Goal: Task Accomplishment & Management: Use online tool/utility

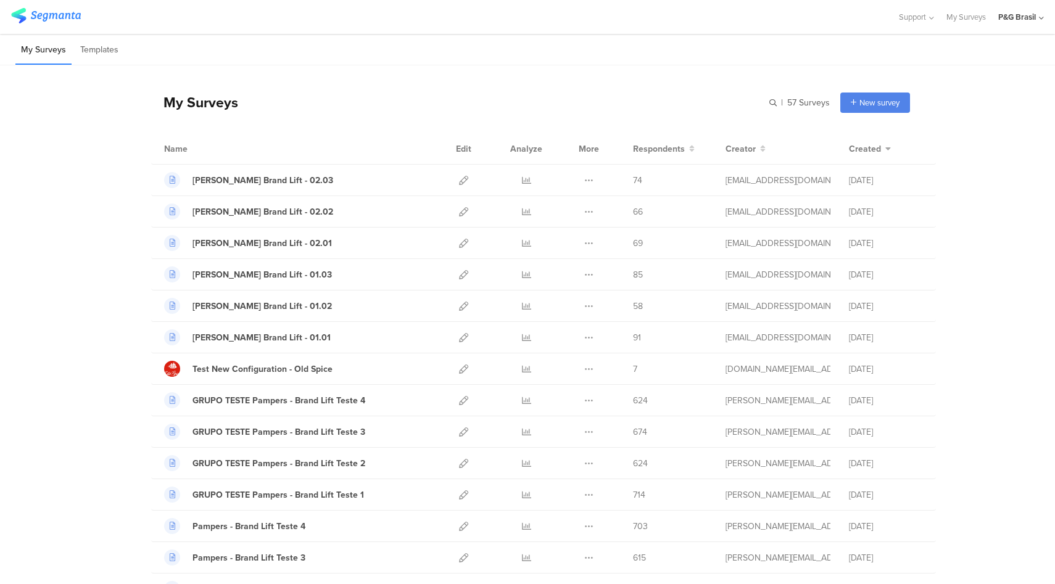
scroll to position [1033, 0]
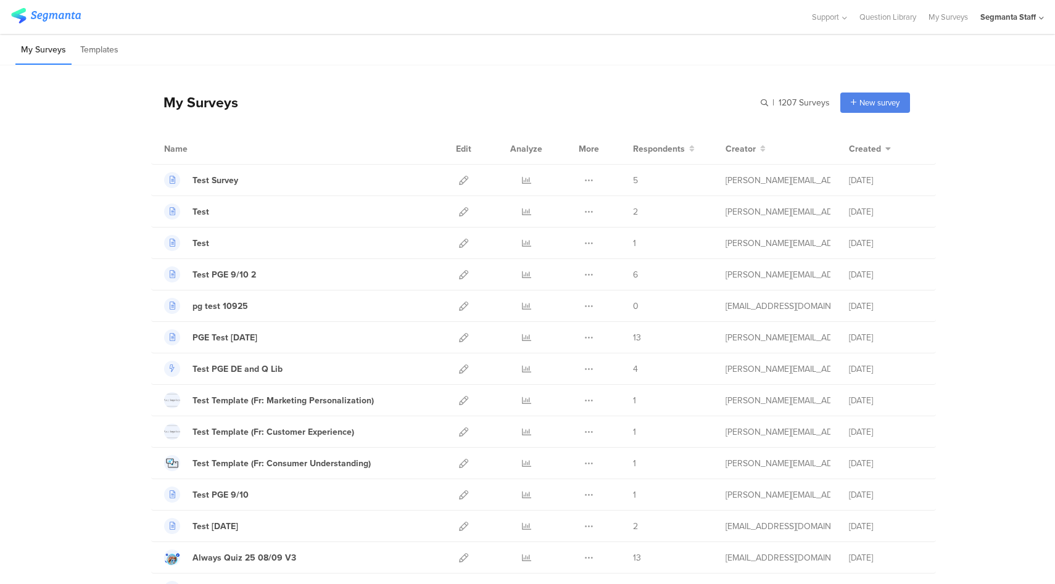
click at [1020, 22] on div "Segmanta Staff" at bounding box center [1008, 17] width 56 height 12
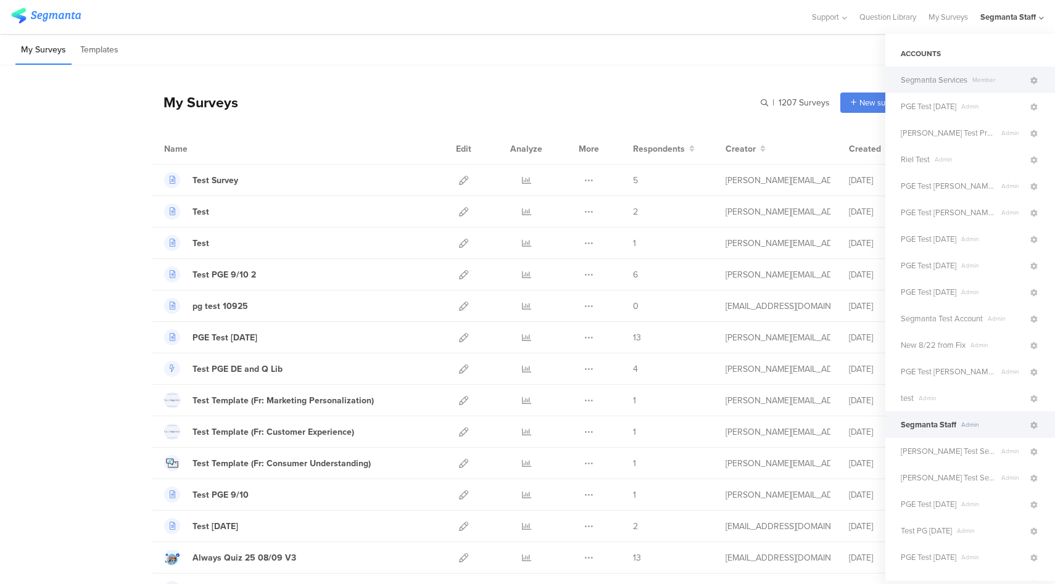
click at [965, 81] on span "Segmanta Services" at bounding box center [934, 80] width 67 height 12
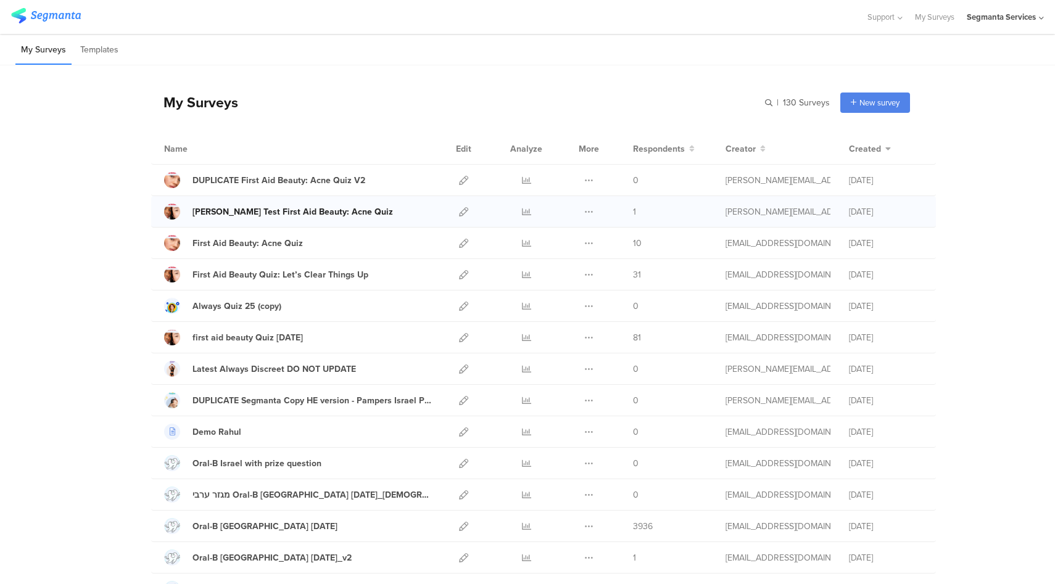
click at [296, 213] on div "Riel Test First Aid Beauty: Acne Quiz" at bounding box center [292, 211] width 200 height 13
click at [466, 211] on icon at bounding box center [463, 211] width 9 height 9
click at [464, 212] on icon at bounding box center [463, 211] width 9 height 9
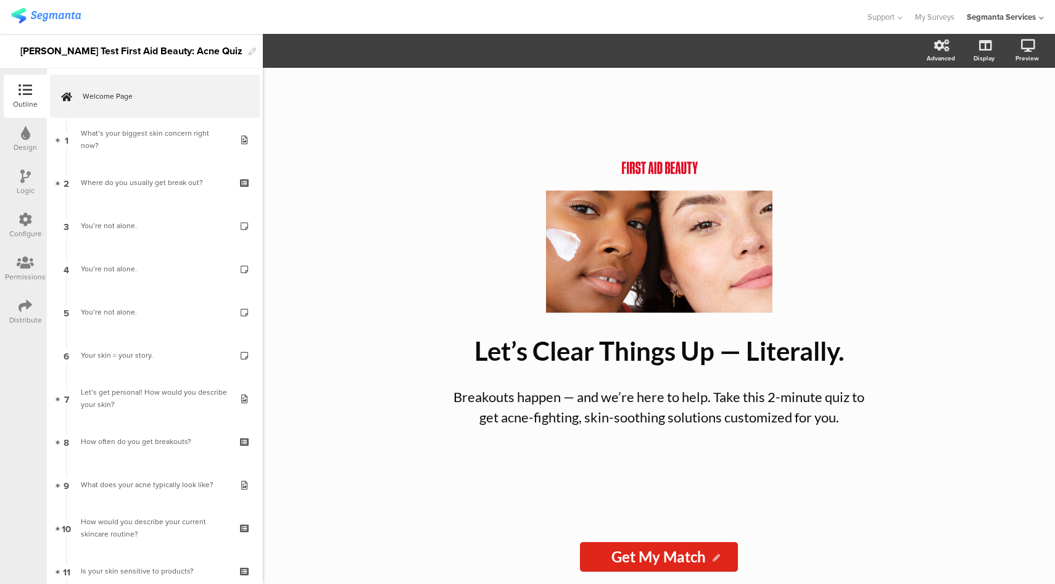
click at [28, 229] on div "Configure" at bounding box center [25, 233] width 33 height 11
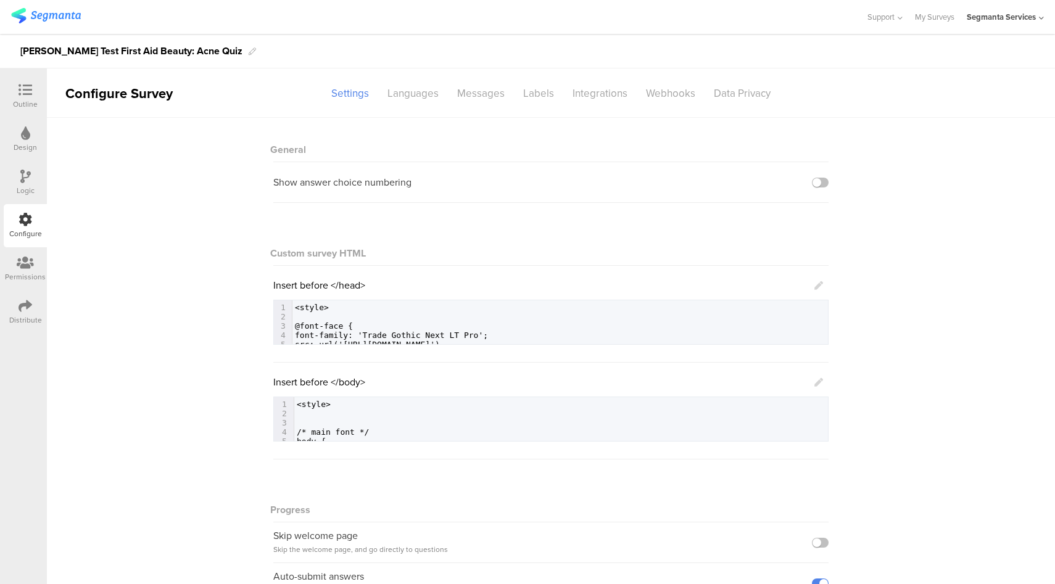
click at [819, 284] on icon at bounding box center [818, 285] width 9 height 9
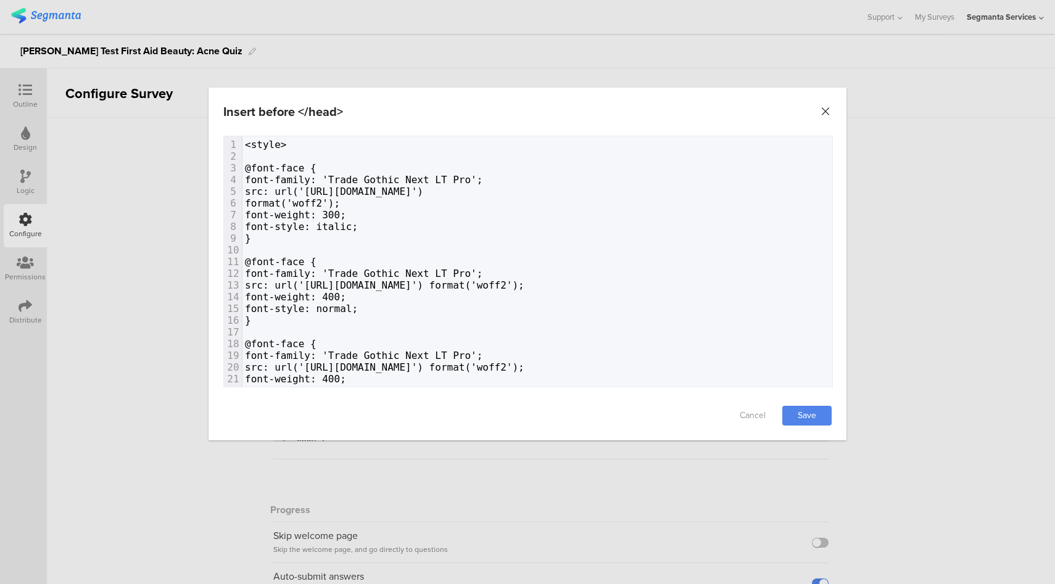
click at [824, 110] on icon "Close" at bounding box center [825, 111] width 12 height 12
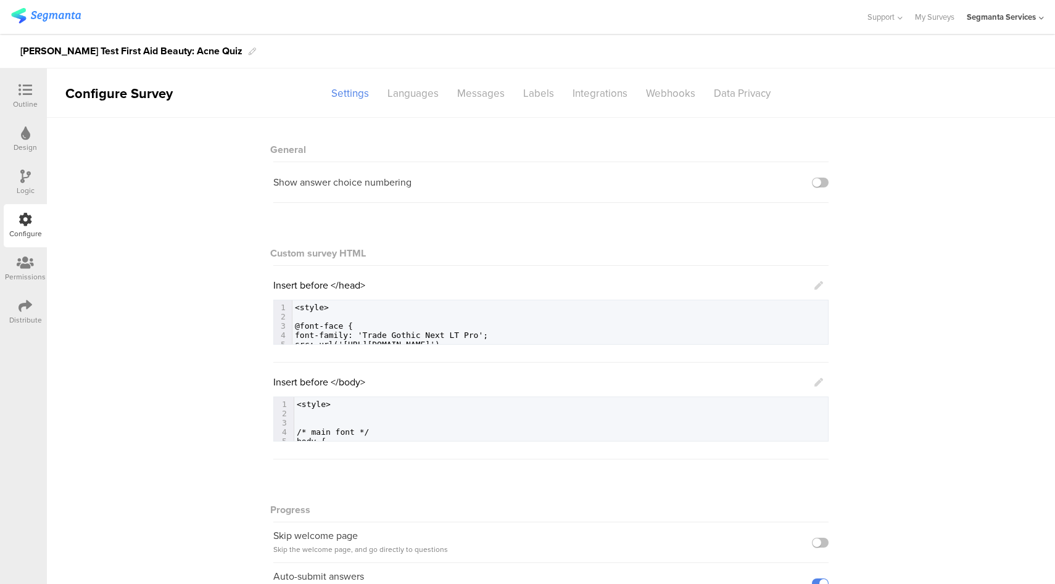
click at [814, 382] on icon at bounding box center [818, 382] width 9 height 9
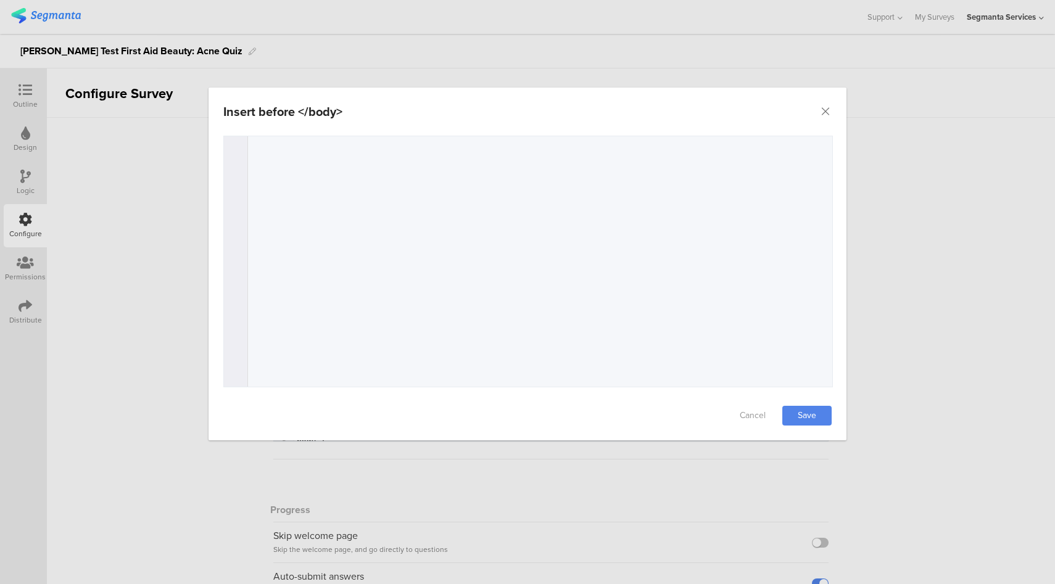
scroll to position [1456, 0]
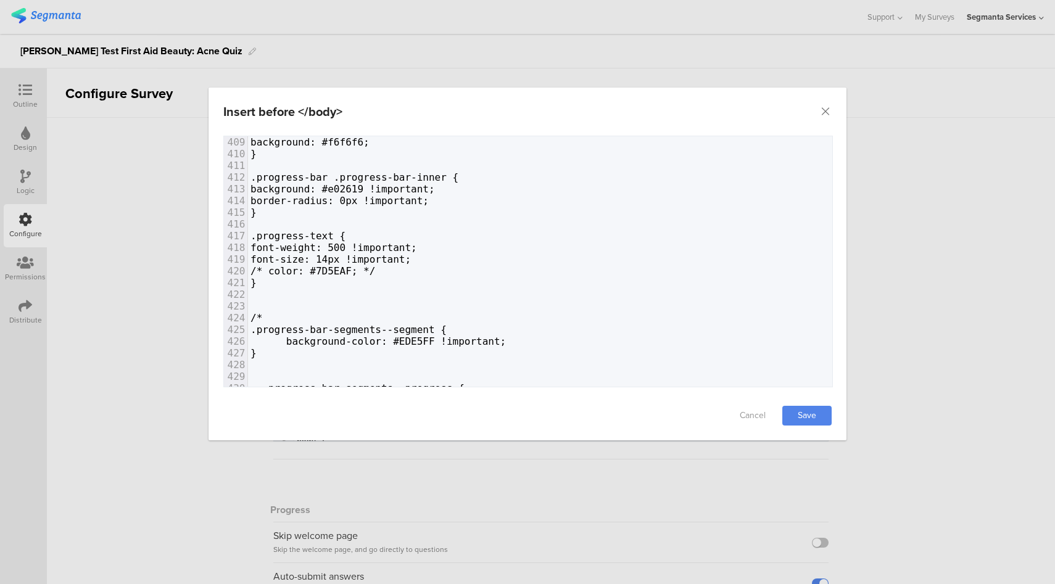
click at [375, 273] on span "/* color: #7D5EAF; */" at bounding box center [312, 271] width 125 height 12
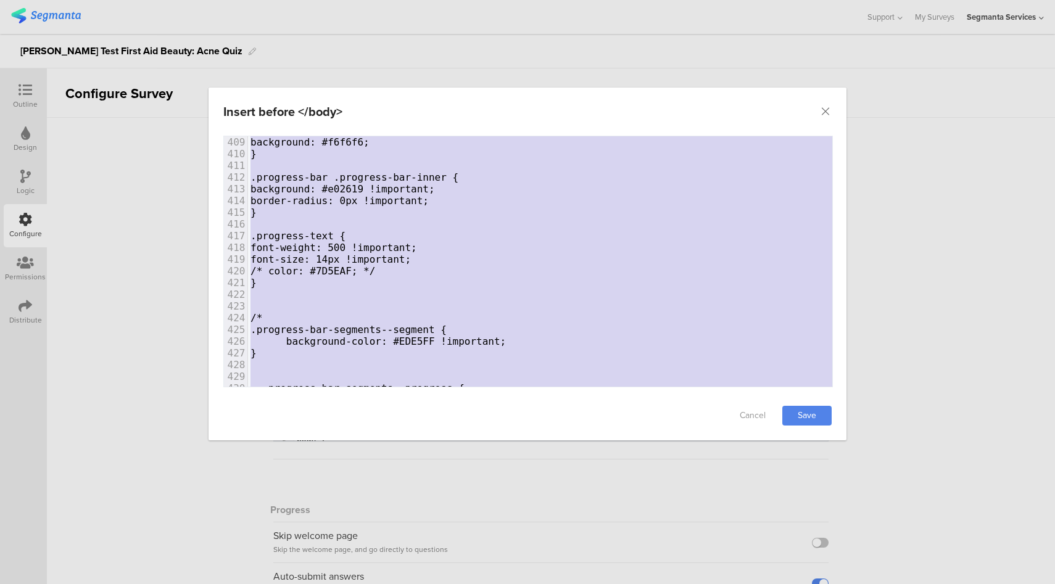
type textarea "<style> /* main font */ body { color: #0b0b0b; font-family: "Trade Gothic Next …"
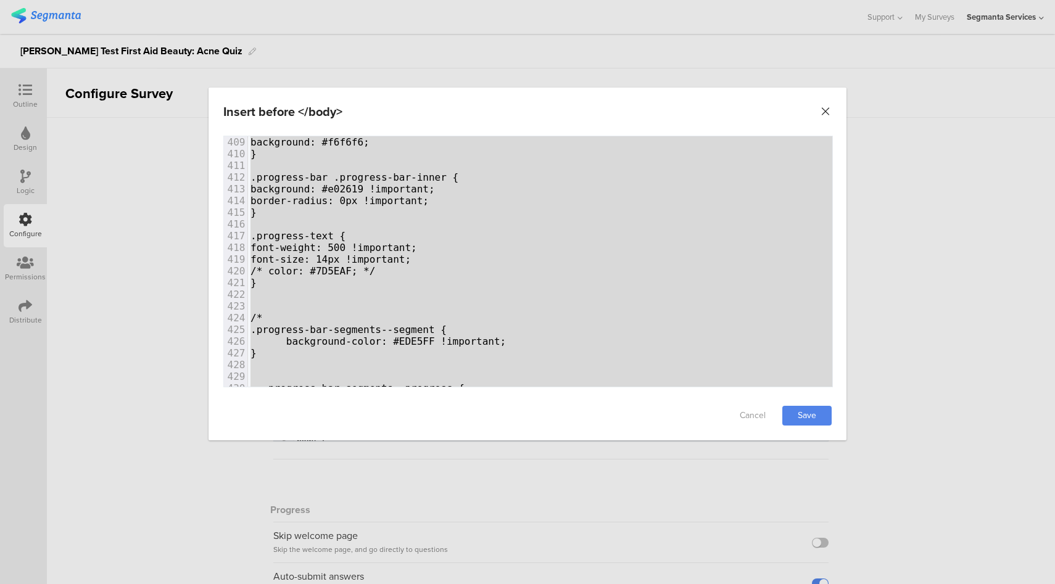
click at [829, 111] on icon "Close" at bounding box center [825, 111] width 12 height 12
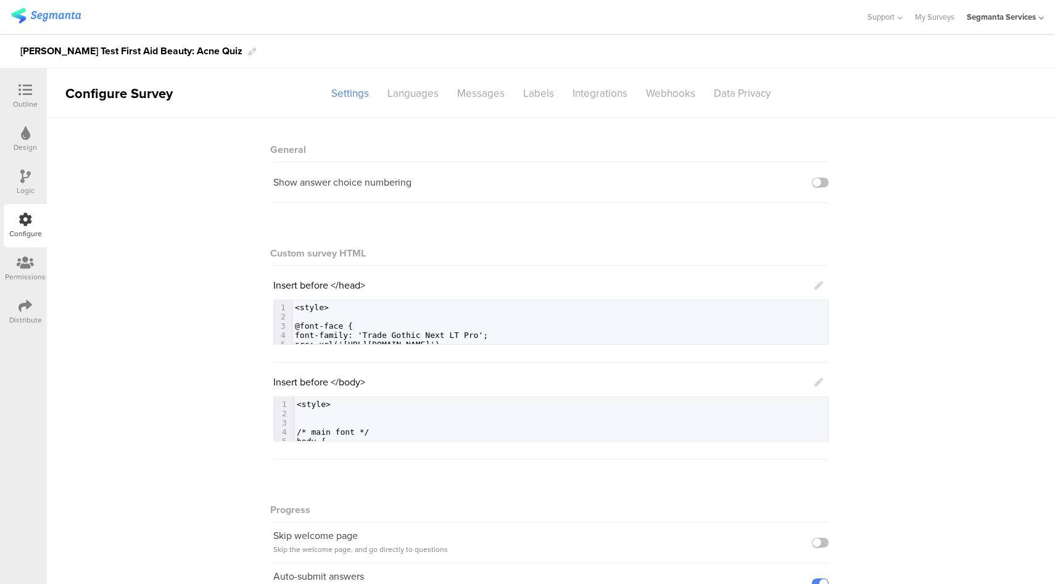
click at [819, 382] on icon at bounding box center [818, 382] width 9 height 9
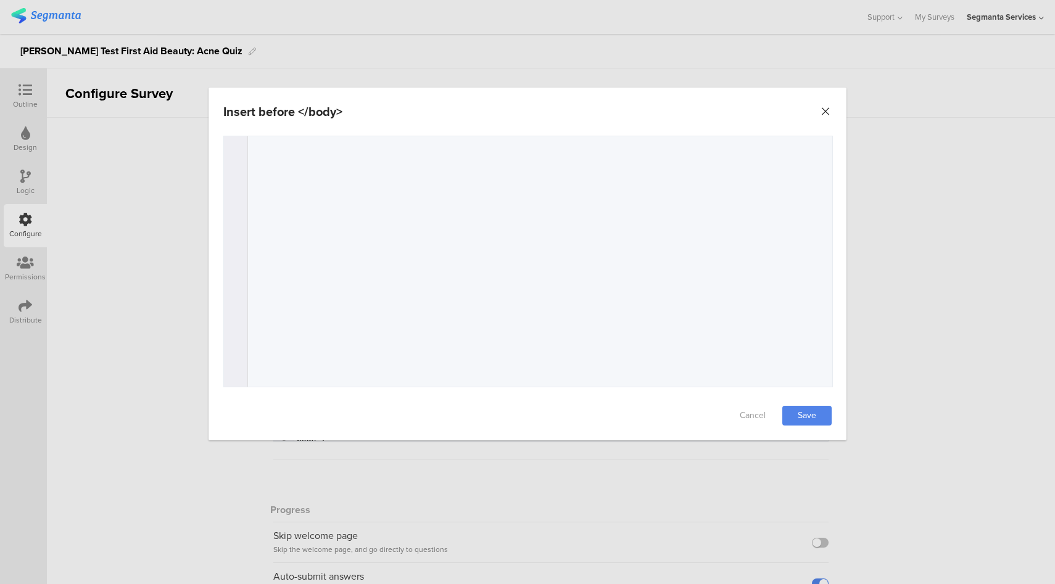
click at [822, 113] on icon "Close" at bounding box center [825, 111] width 12 height 12
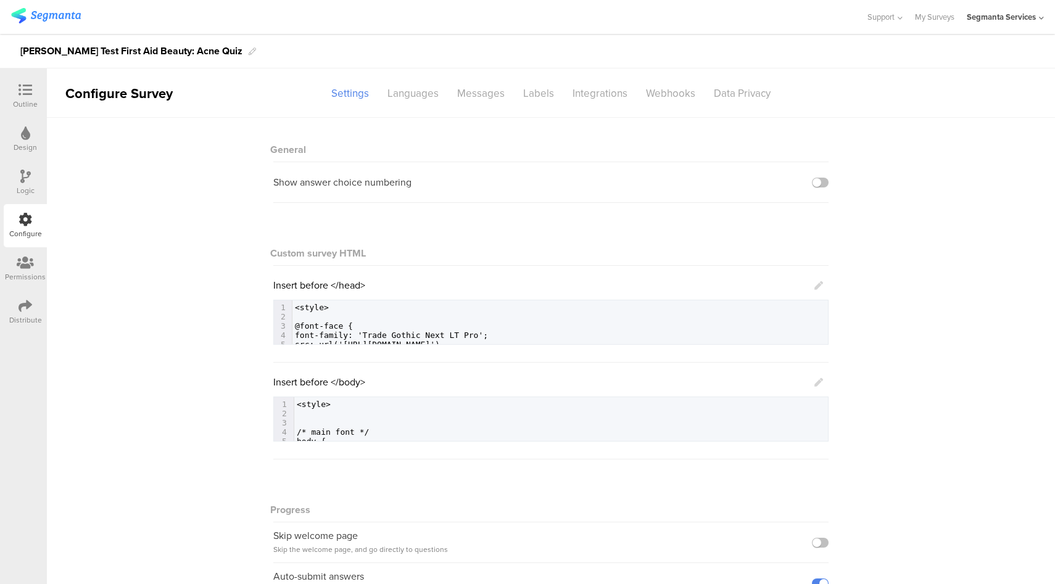
click at [817, 286] on icon at bounding box center [818, 285] width 9 height 9
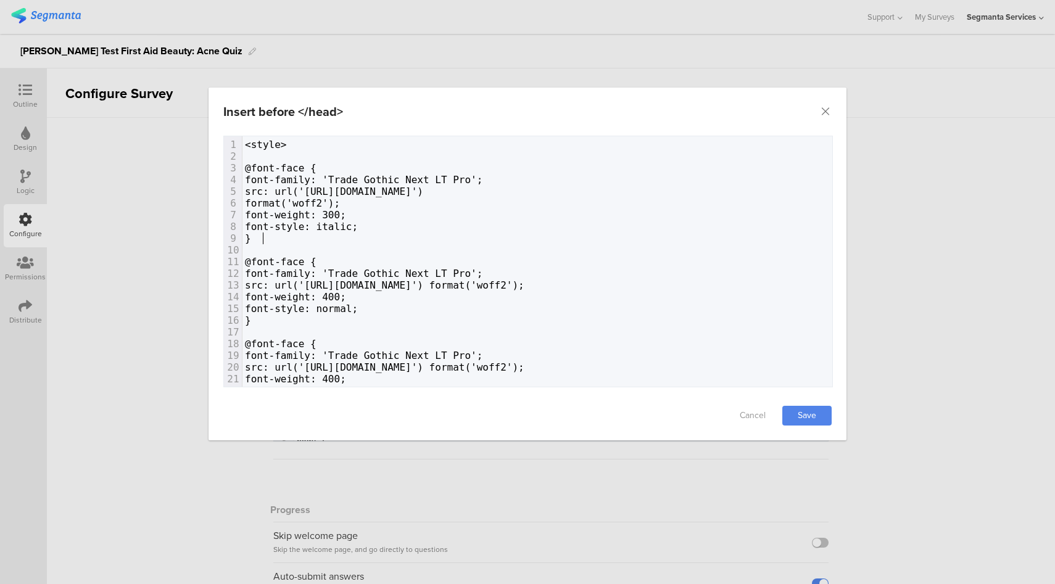
click at [438, 236] on pre "}" at bounding box center [699, 239] width 914 height 12
type textarea "<style> @font-face { font-family: 'Trade Gothic Next LT Pro'; src: url('https:/…"
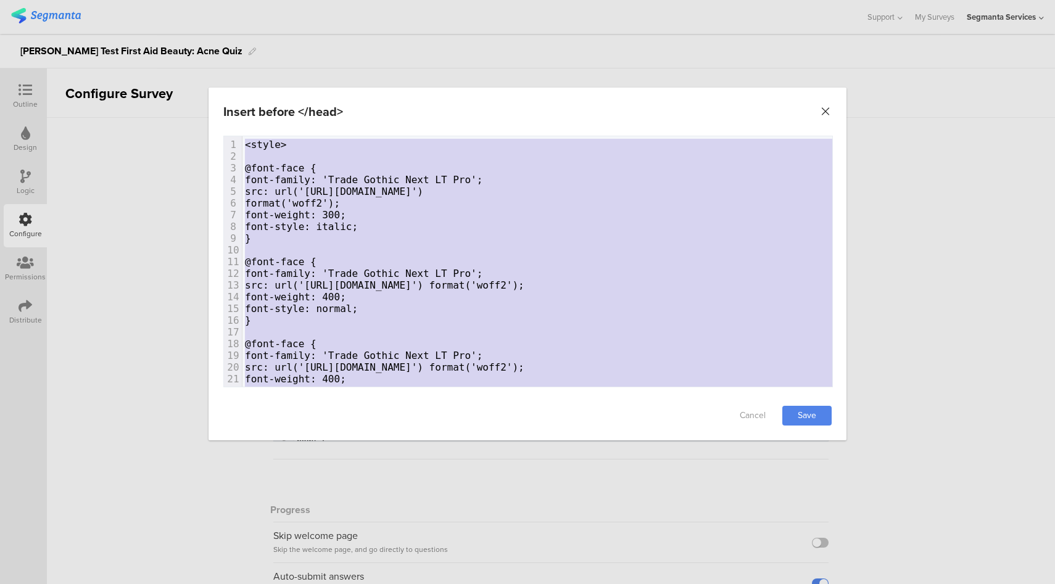
click at [825, 113] on icon "Close" at bounding box center [825, 111] width 12 height 12
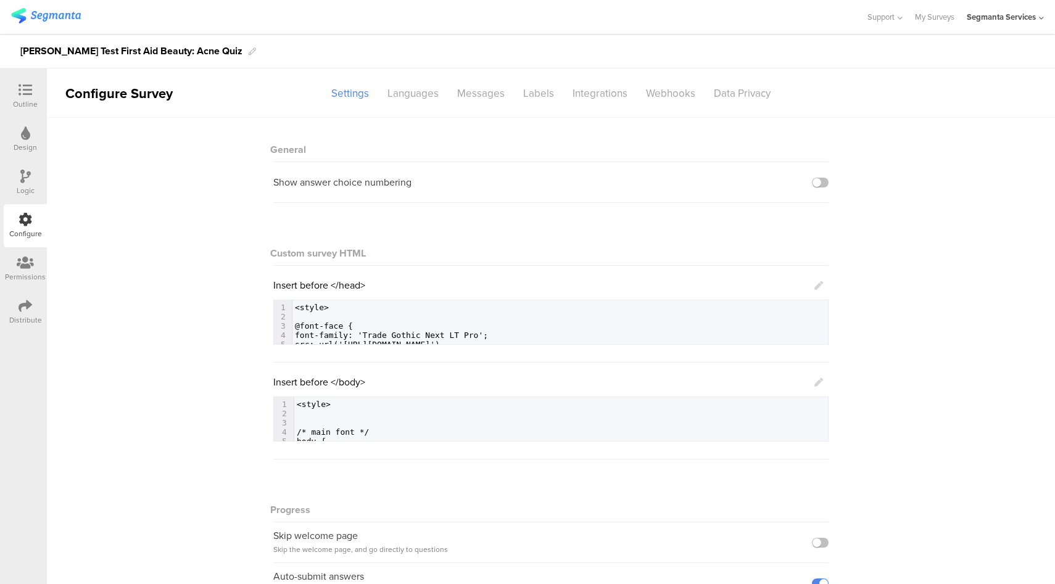
click at [30, 138] on div "Design" at bounding box center [25, 139] width 43 height 43
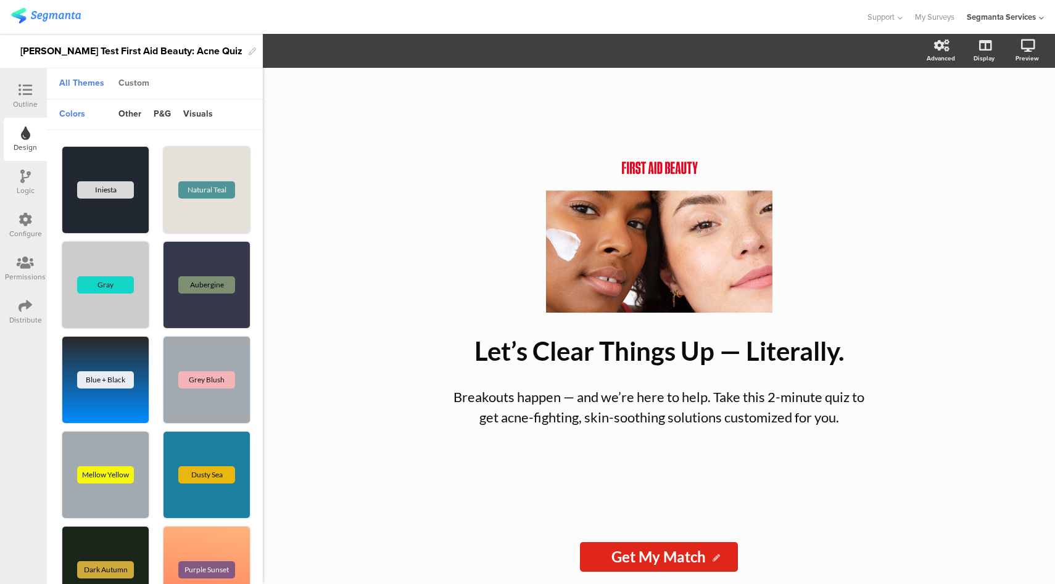
click at [127, 80] on div "Custom" at bounding box center [133, 83] width 43 height 21
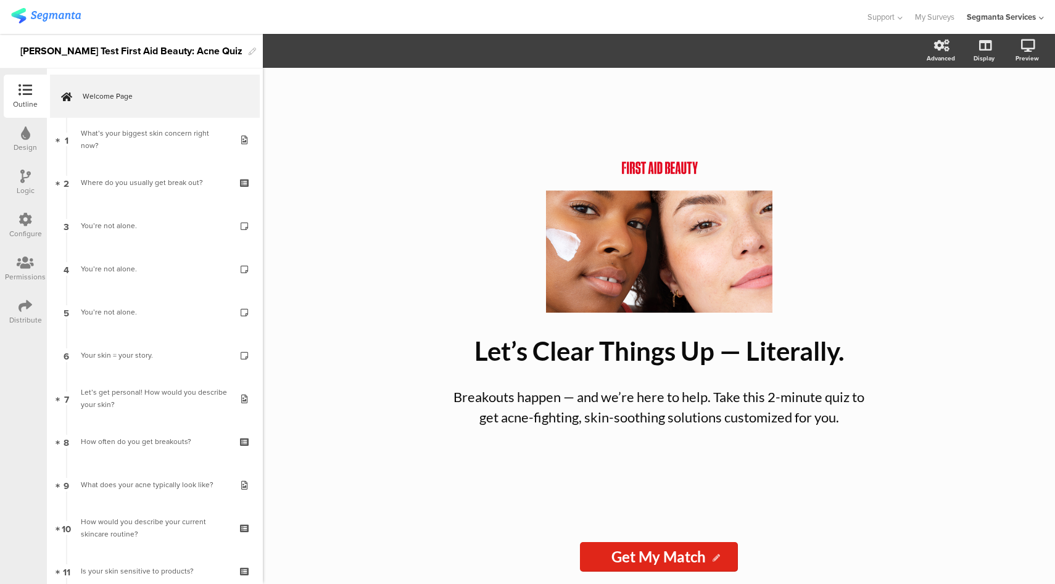
click at [25, 181] on icon at bounding box center [25, 177] width 10 height 14
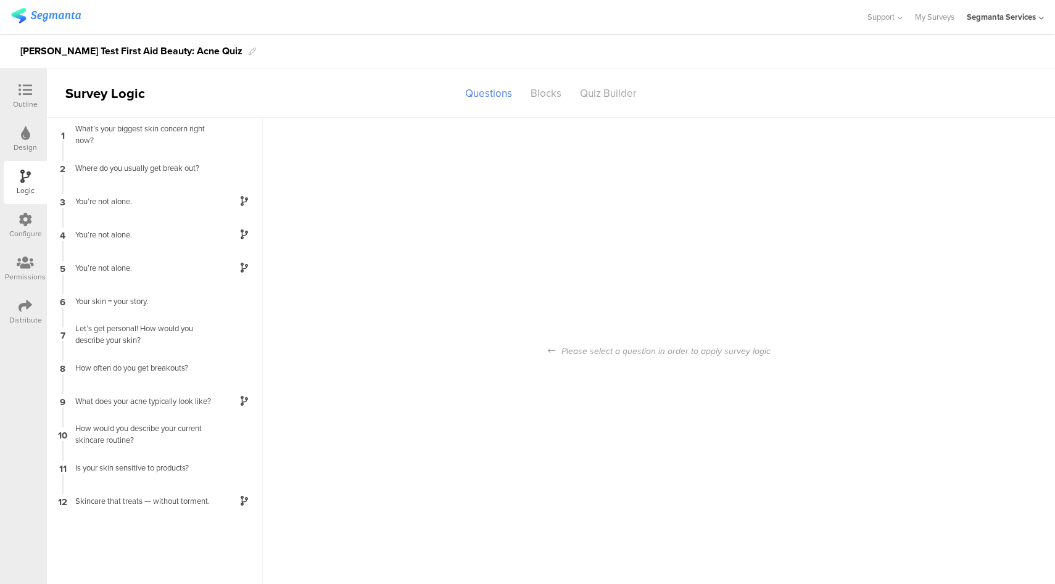
click at [25, 136] on icon at bounding box center [25, 133] width 9 height 14
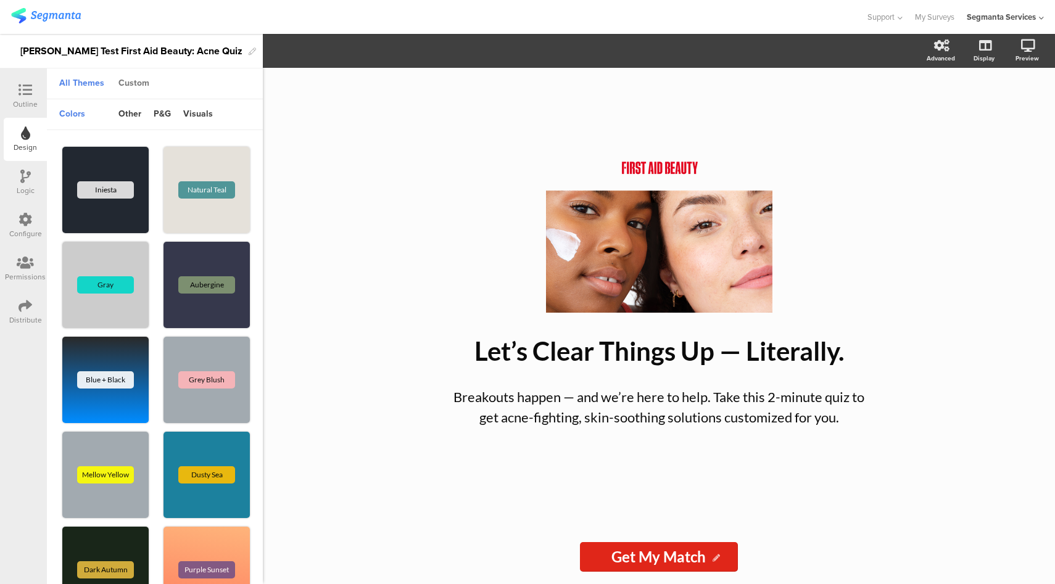
click at [130, 85] on div "Custom" at bounding box center [133, 83] width 43 height 21
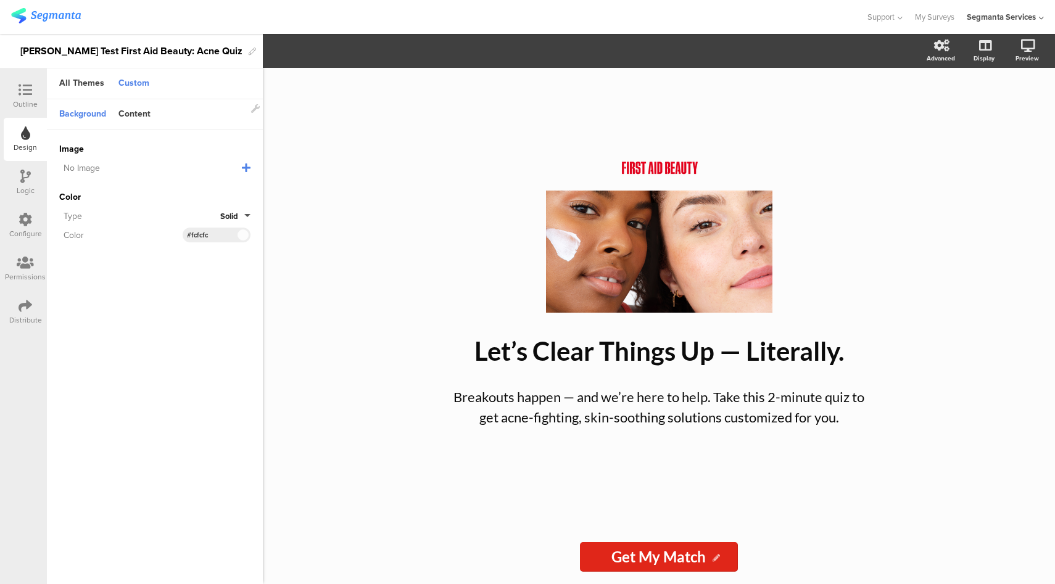
drag, startPoint x: 215, startPoint y: 235, endPoint x: 191, endPoint y: 234, distance: 24.1
click at [191, 234] on input "#fcfcfc" at bounding box center [205, 235] width 37 height 10
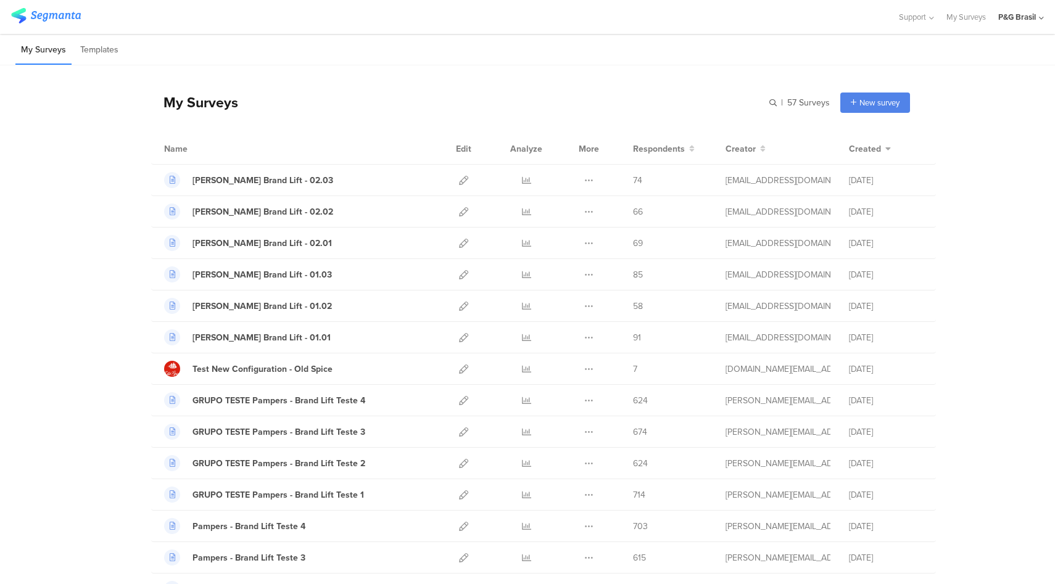
scroll to position [1033, 0]
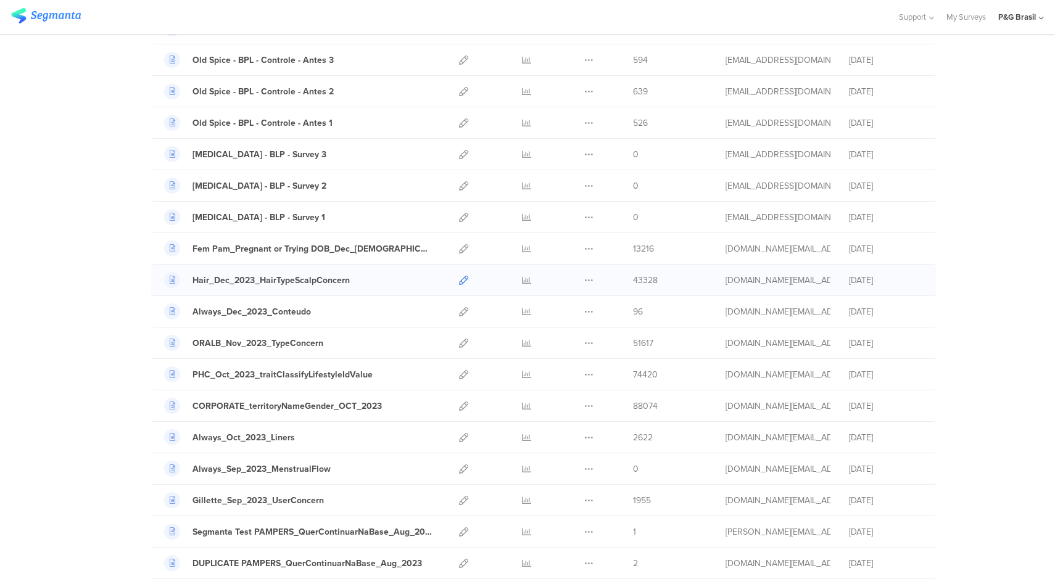
click at [463, 280] on icon at bounding box center [463, 280] width 9 height 9
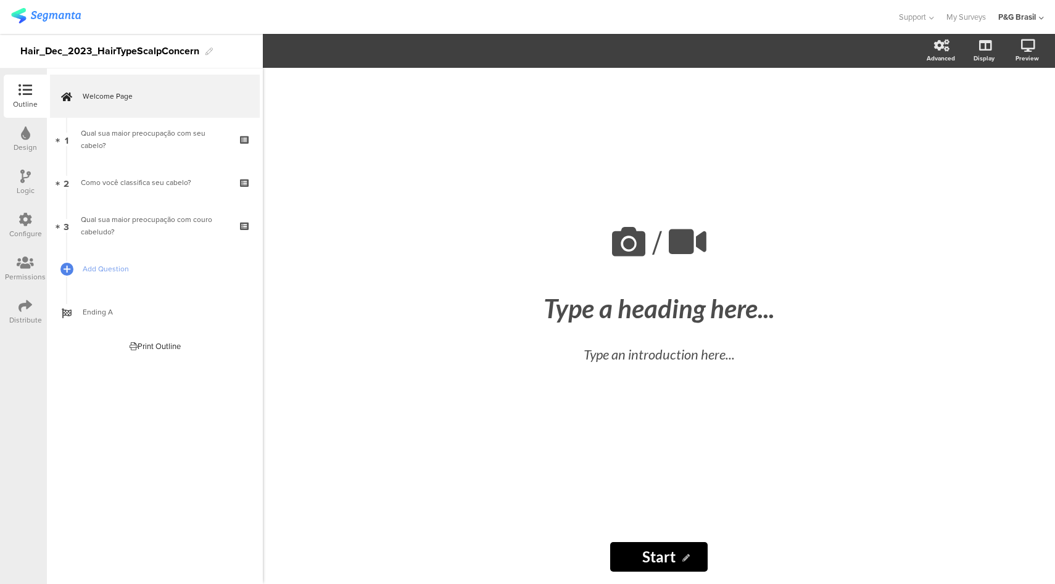
click at [15, 304] on div "Distribute" at bounding box center [25, 312] width 43 height 43
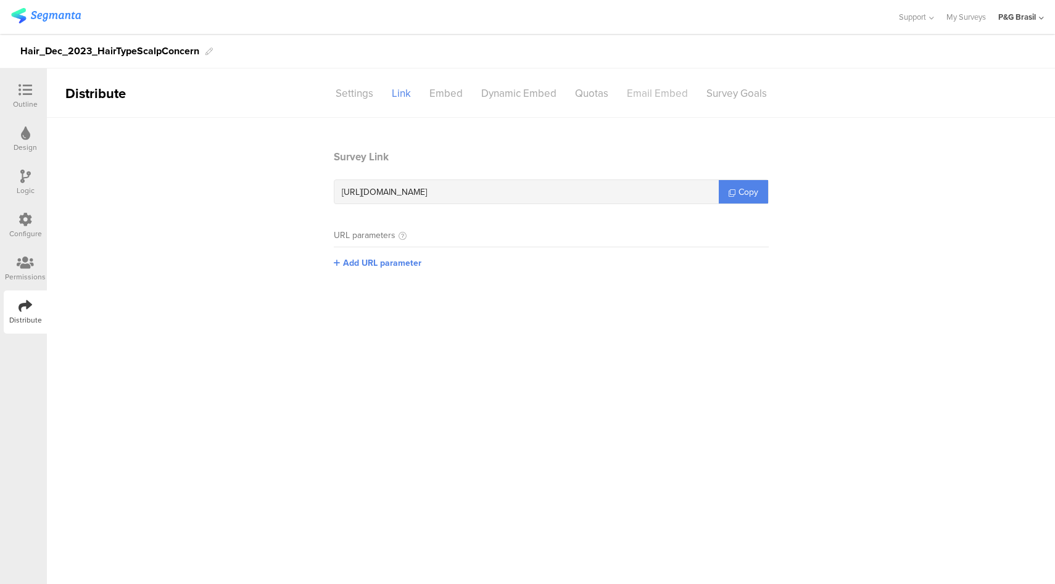
click at [668, 93] on div "Email Embed" at bounding box center [658, 94] width 80 height 22
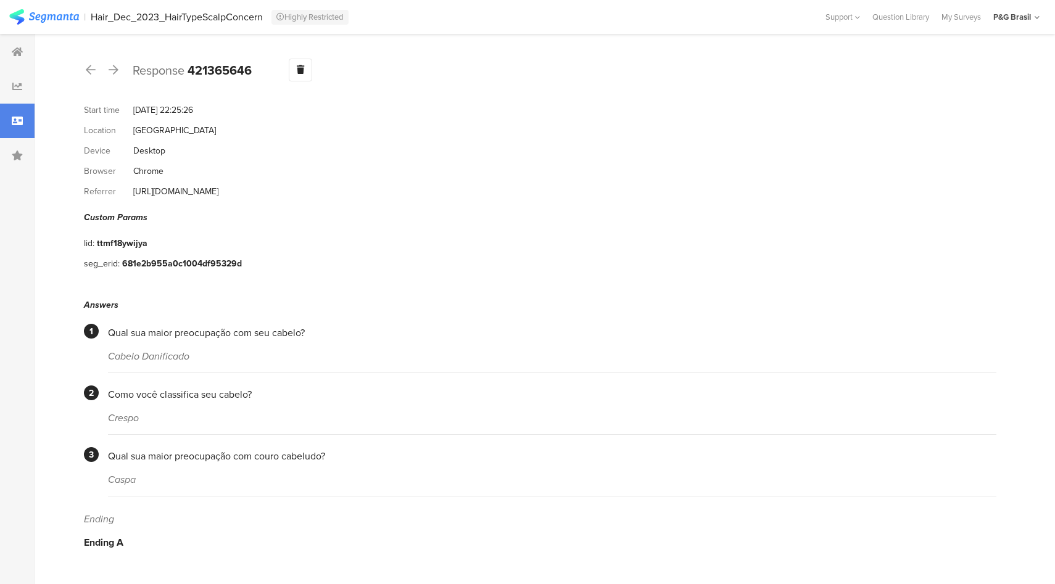
click at [231, 72] on b "421365646" at bounding box center [220, 70] width 64 height 19
copy b "421365646"
drag, startPoint x: 244, startPoint y: 257, endPoint x: 123, endPoint y: 257, distance: 121.5
click at [123, 257] on div "seg_erid: 681e2b955a0c1004df95329d" at bounding box center [540, 264] width 912 height 20
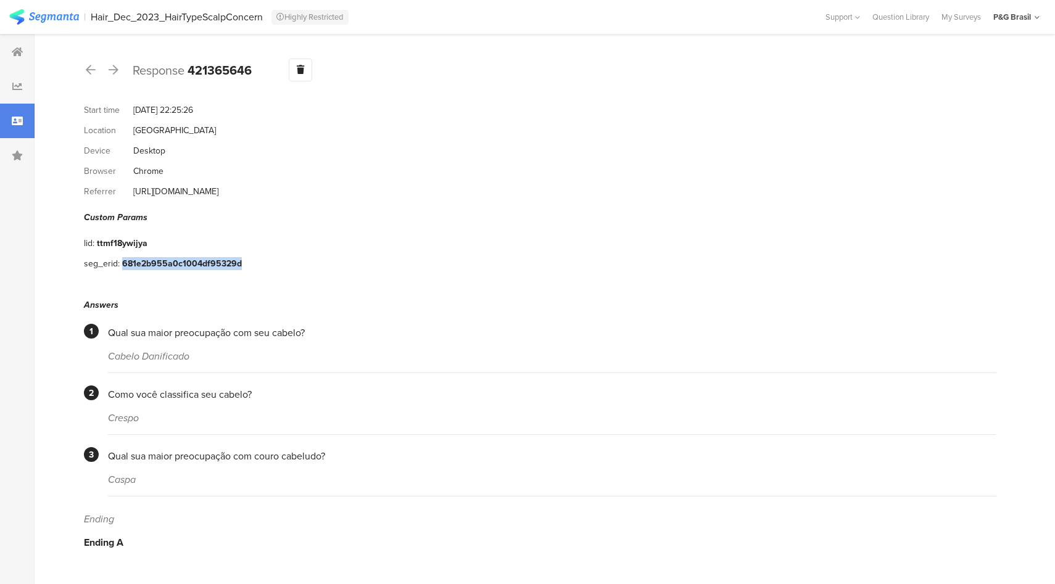
copy div "681e2b955a0c1004df95329d"
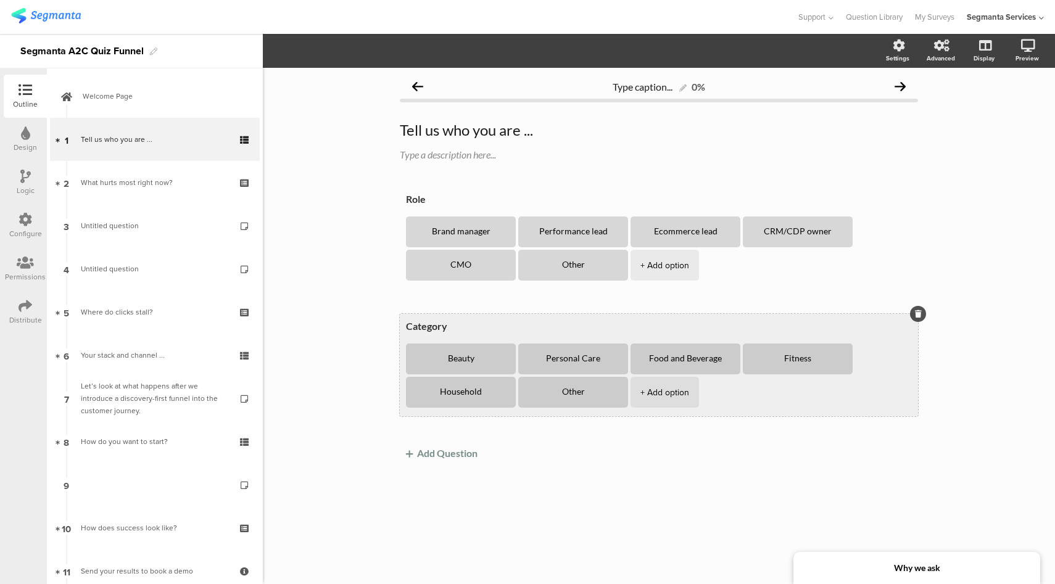
click at [427, 330] on textarea "Category" at bounding box center [659, 326] width 506 height 12
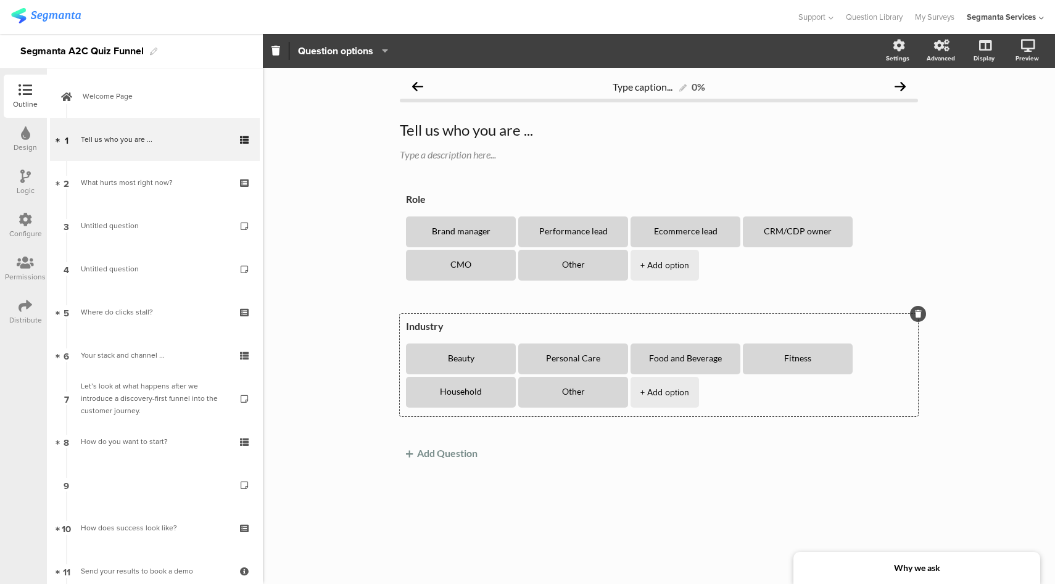
type textarea "Industry"
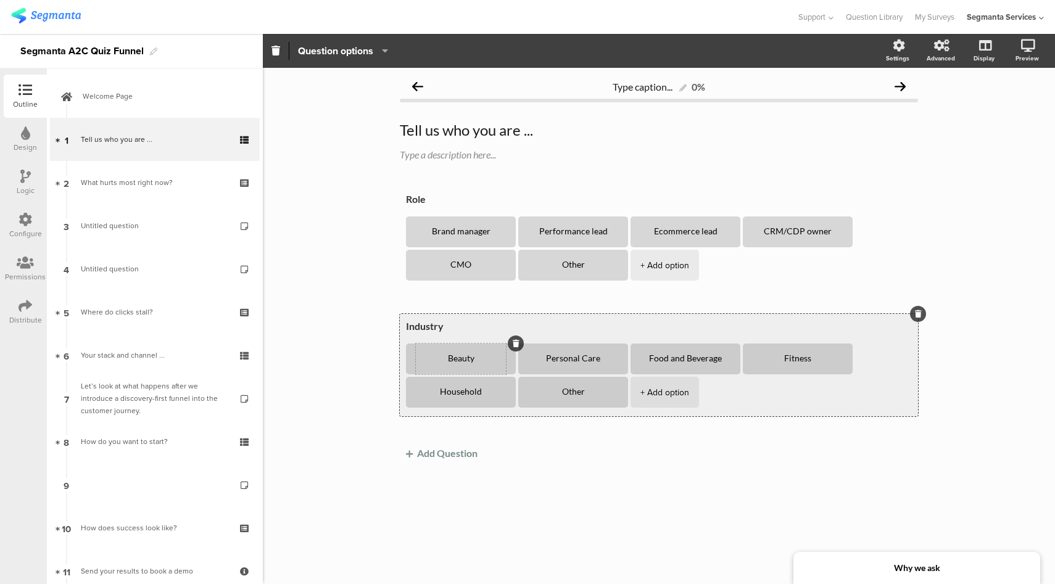
click at [463, 360] on textarea "Beauty" at bounding box center [461, 359] width 90 height 10
paste textarea "Fashion & Apparel"
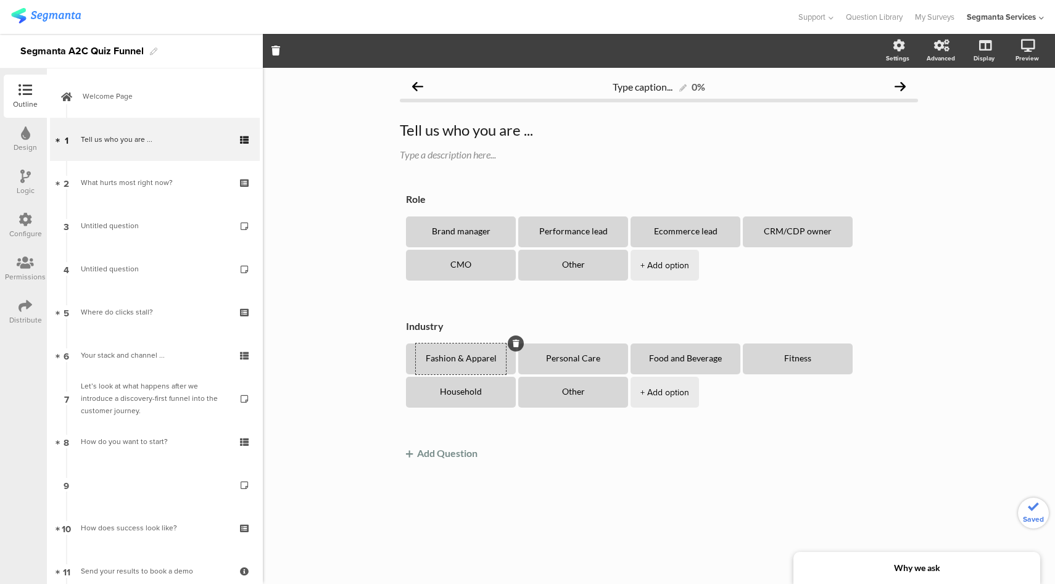
type textarea "Fashion & Apparel"
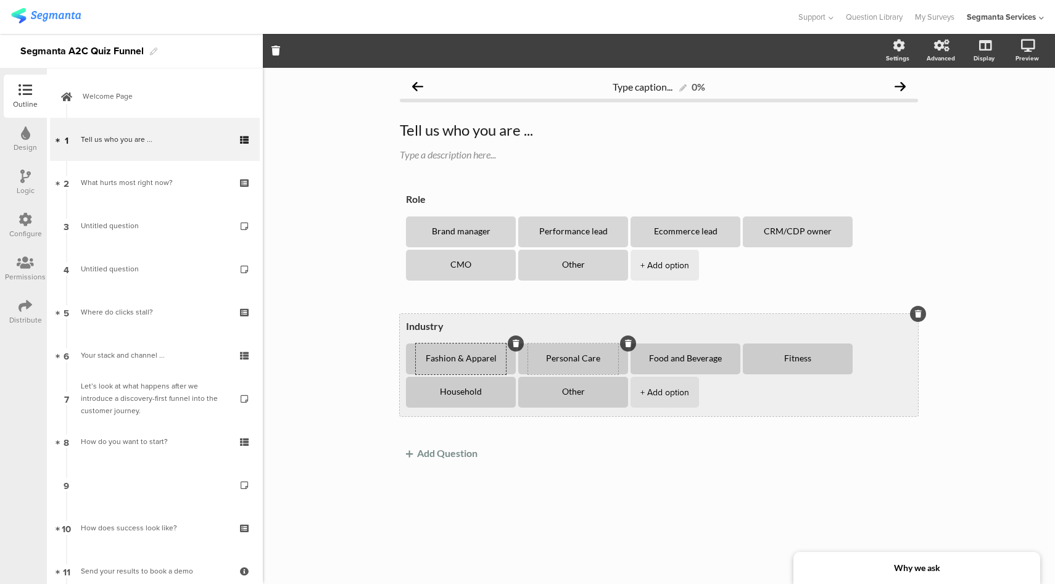
click at [577, 358] on textarea "Personal Care" at bounding box center [573, 359] width 90 height 10
paste textarea "Electronics & Gadgets"
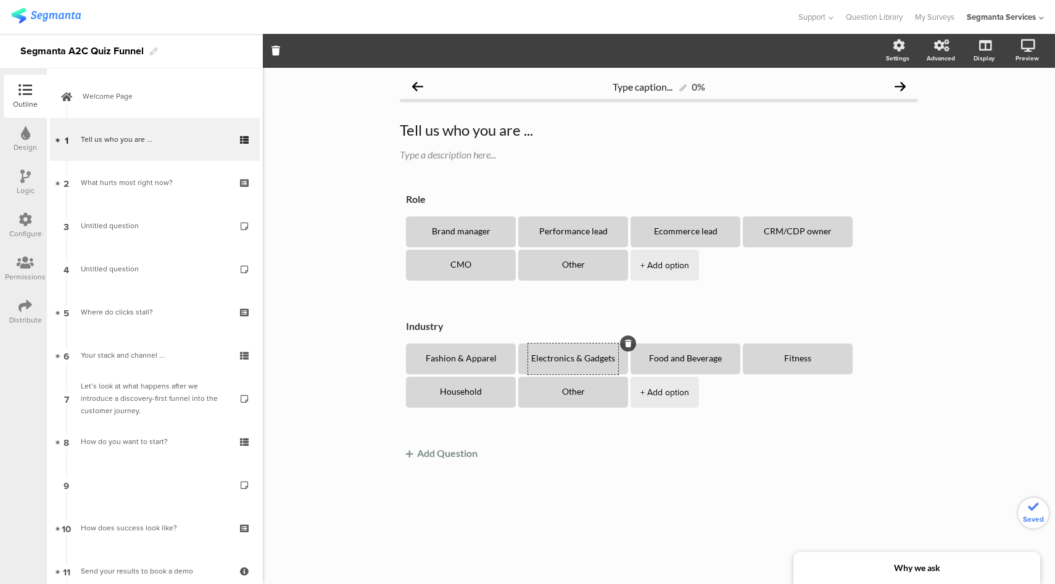
type textarea "Electronics & Gadgets"
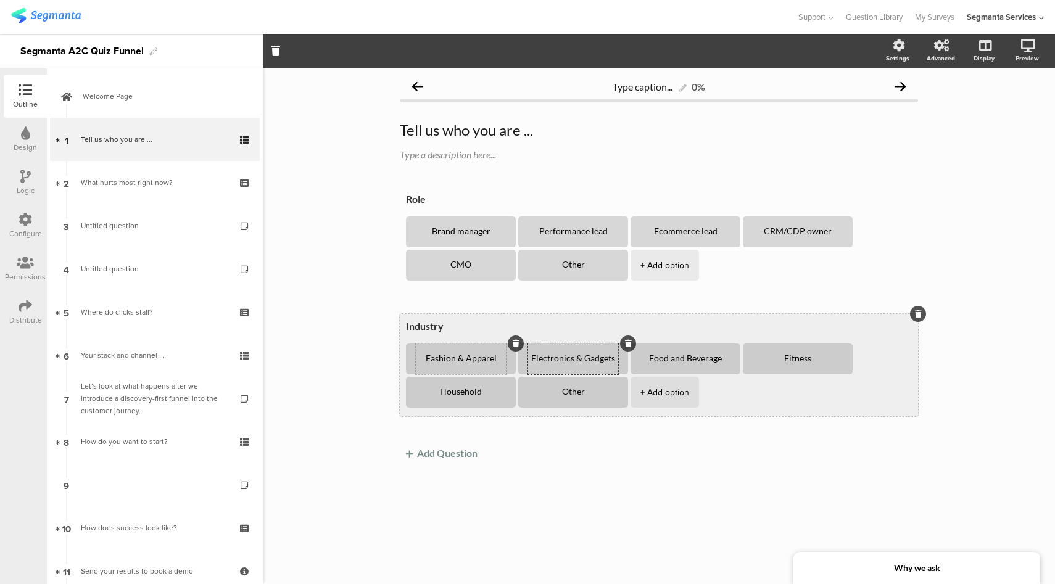
click at [463, 360] on textarea "Fashion & Apparel" at bounding box center [461, 359] width 90 height 10
click at [576, 391] on textarea "Other" at bounding box center [573, 392] width 90 height 10
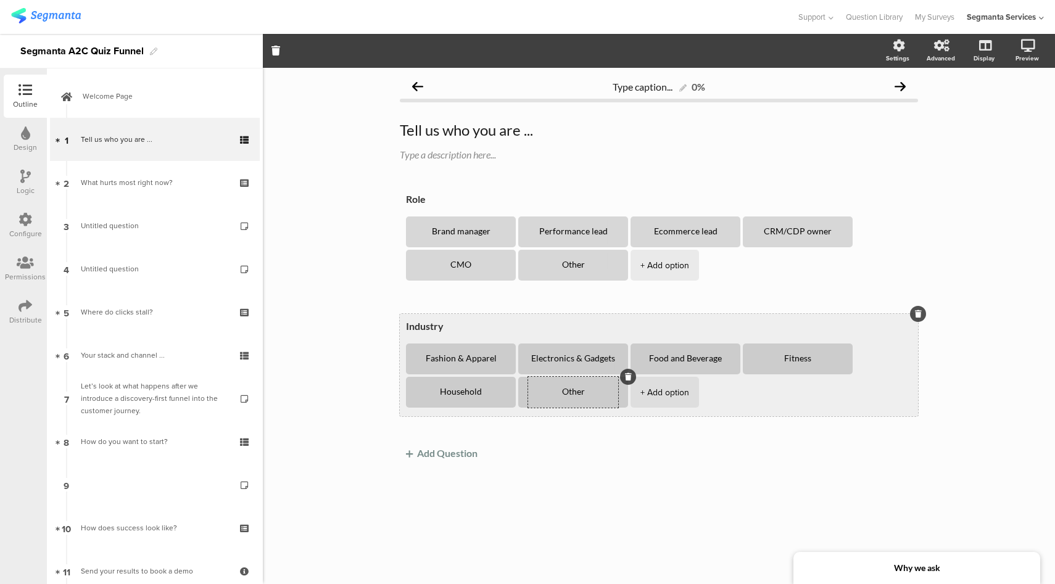
paste textarea "Retail & Marketplace"
type textarea "Retail & Marketplace"
click at [647, 391] on div "+ Add option" at bounding box center [664, 392] width 49 height 31
click at [450, 364] on div "Fashion & Apparel" at bounding box center [461, 359] width 90 height 31
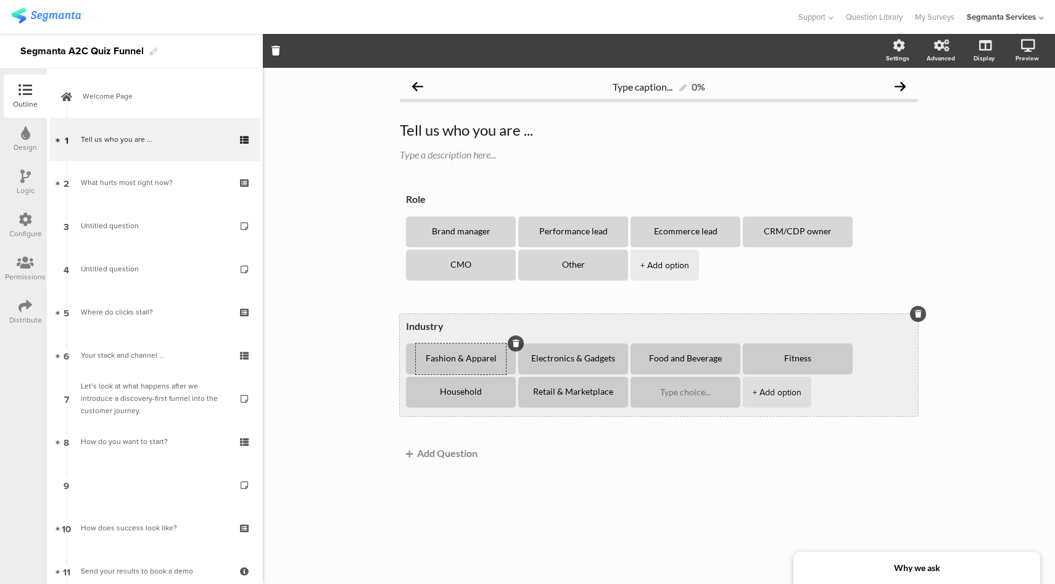
click at [448, 359] on textarea "Fashion & Apparel" at bounding box center [461, 359] width 90 height 10
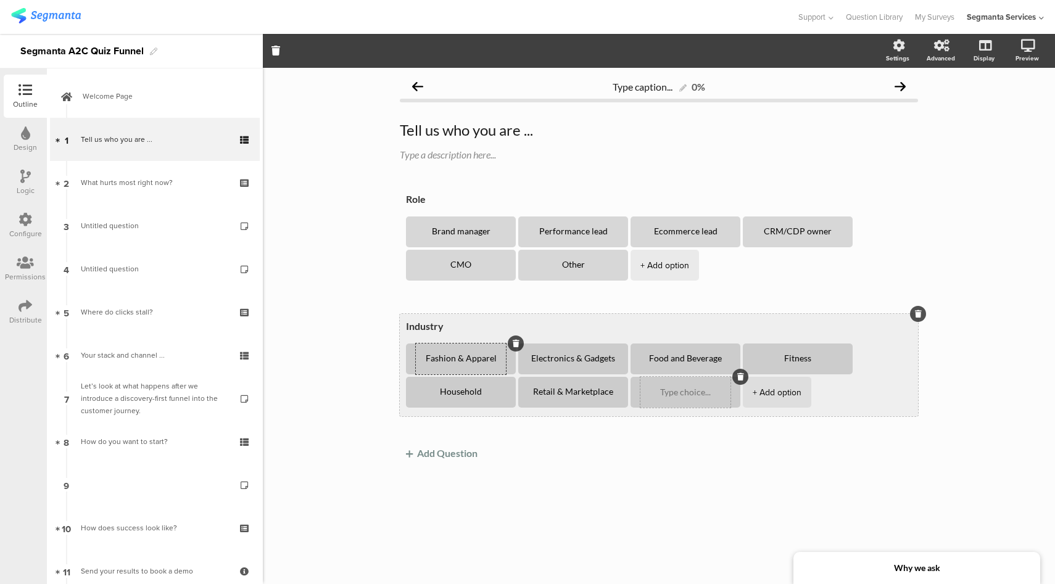
click at [678, 394] on textarea at bounding box center [685, 392] width 90 height 9
paste textarea "Fashion & Apparel"
type textarea "Fashion & Apparel"
click at [449, 360] on textarea "Fashion & Apparel" at bounding box center [461, 359] width 90 height 10
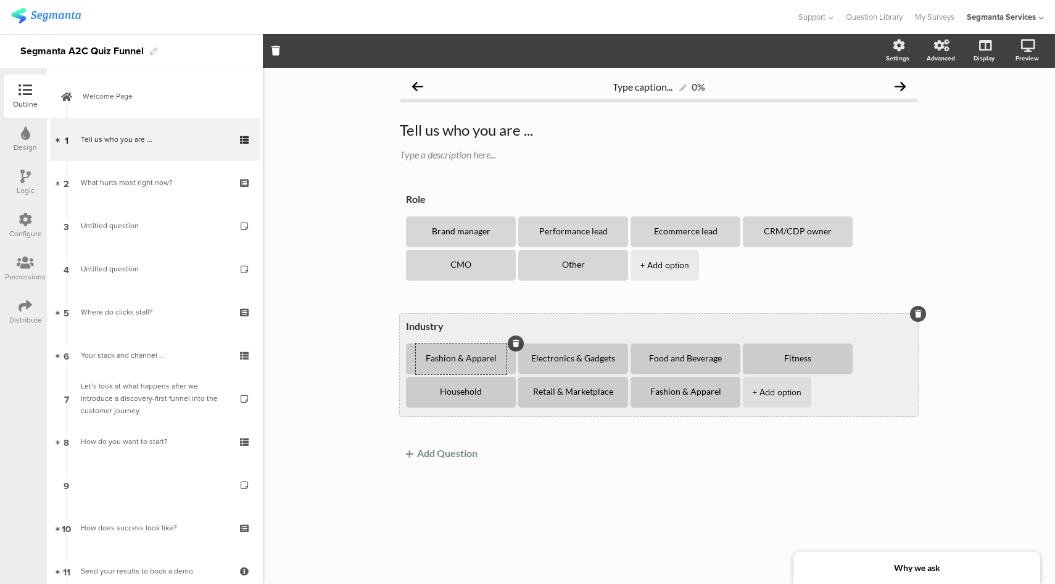
click at [449, 360] on textarea "Fashion & Apparel" at bounding box center [461, 359] width 90 height 10
type textarea "Beauty"
click at [558, 358] on textarea "Electronics & Gadgets" at bounding box center [573, 359] width 90 height 10
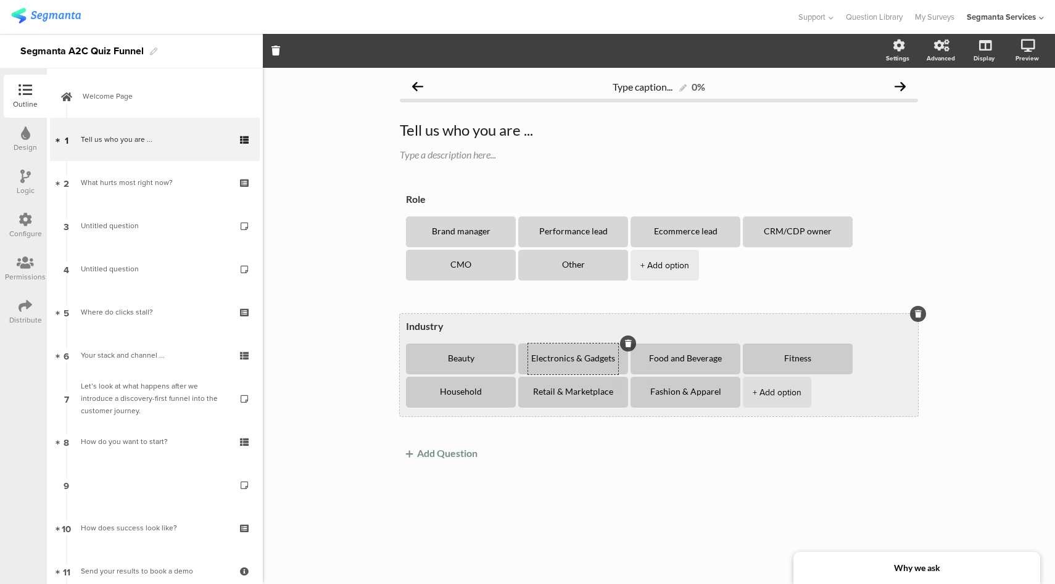
click at [558, 358] on textarea "Electronics & Gadgets" at bounding box center [573, 359] width 90 height 10
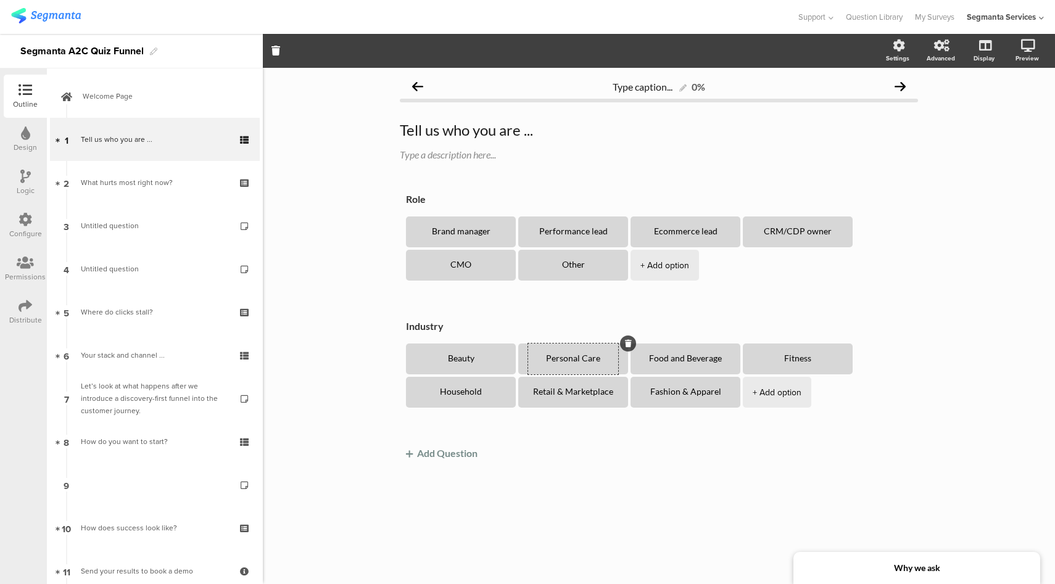
type textarea "Personal Care"
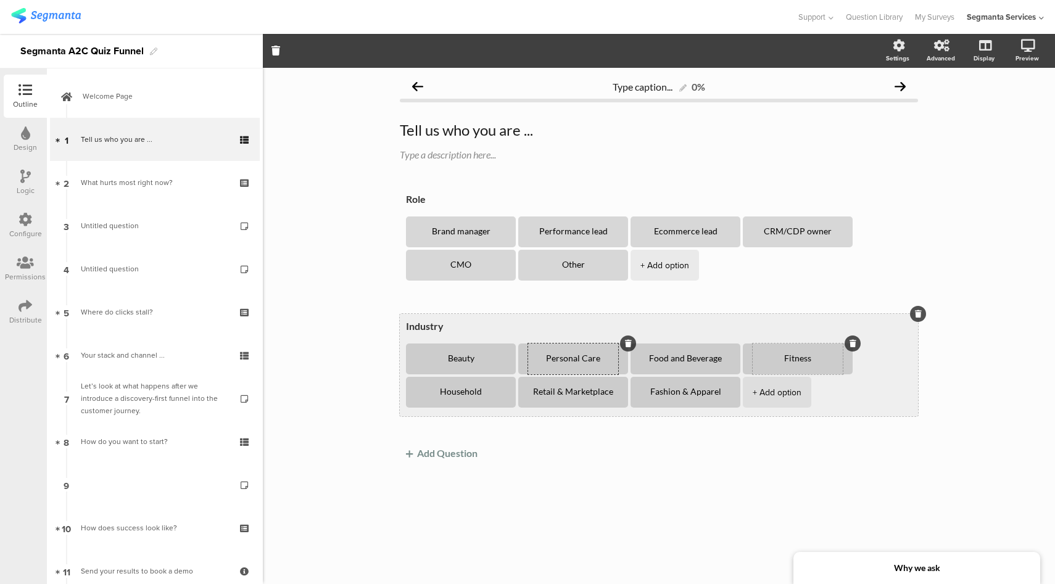
click at [788, 362] on textarea "Fitness" at bounding box center [798, 359] width 90 height 10
paste textarea "Healthcare & Well"
type textarea "Healthcare & Wellness"
click at [454, 393] on textarea "Household" at bounding box center [461, 392] width 90 height 10
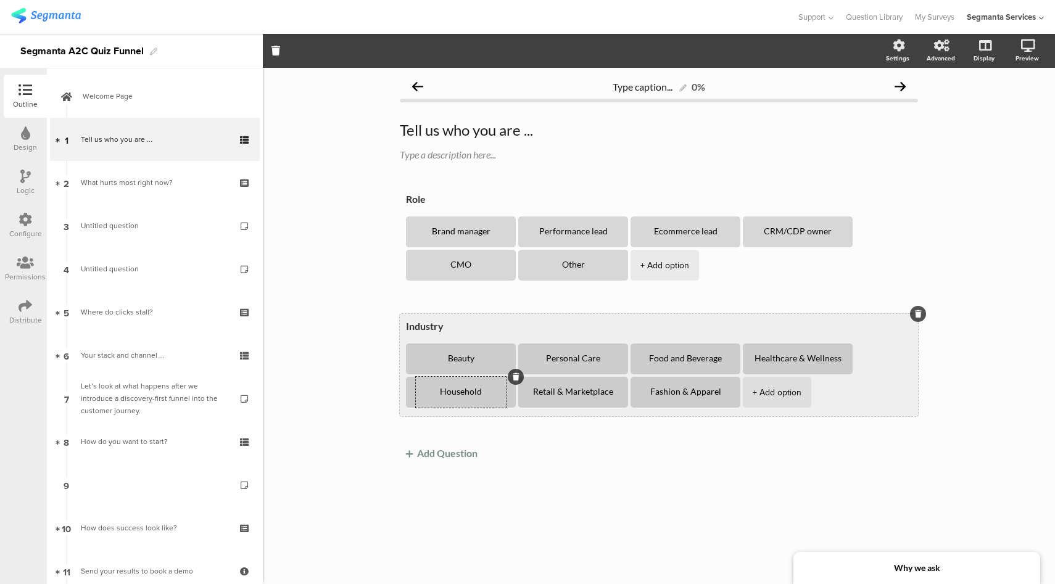
click at [454, 393] on textarea "Household" at bounding box center [461, 392] width 90 height 10
click at [764, 394] on div "+ Add option" at bounding box center [777, 392] width 49 height 31
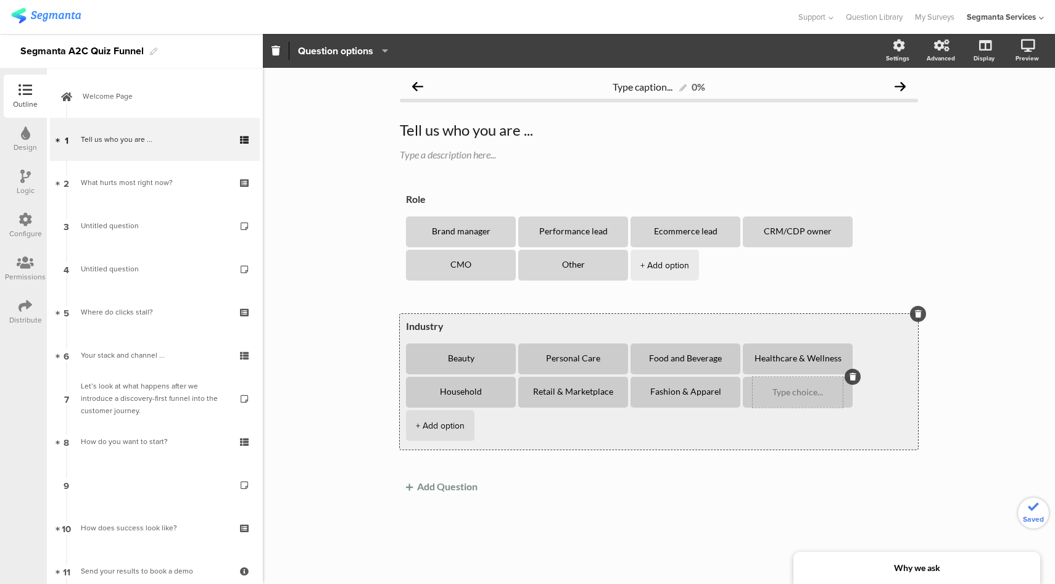
click at [809, 391] on textarea at bounding box center [798, 392] width 90 height 9
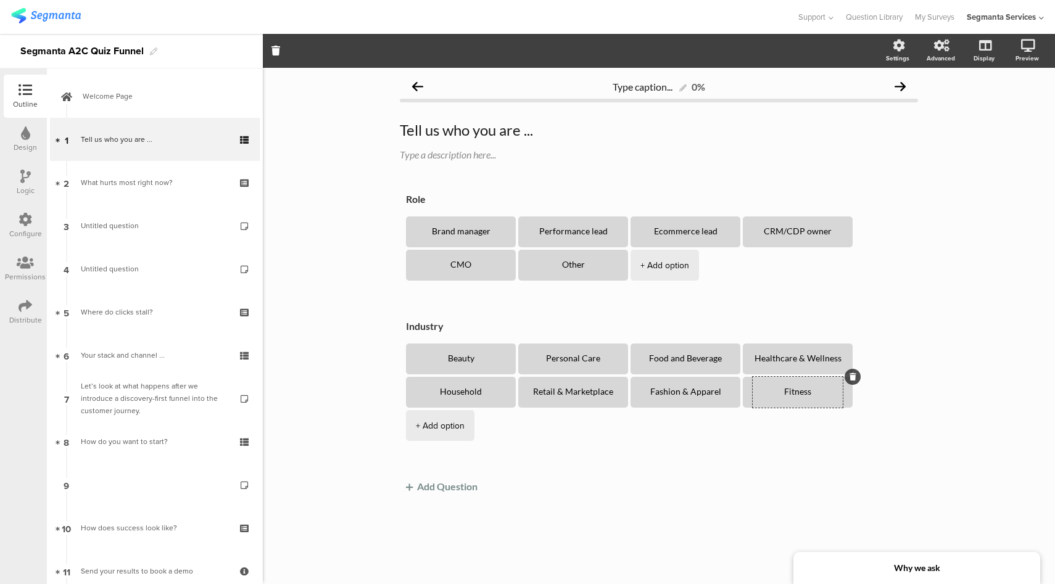
type textarea "Fitness"
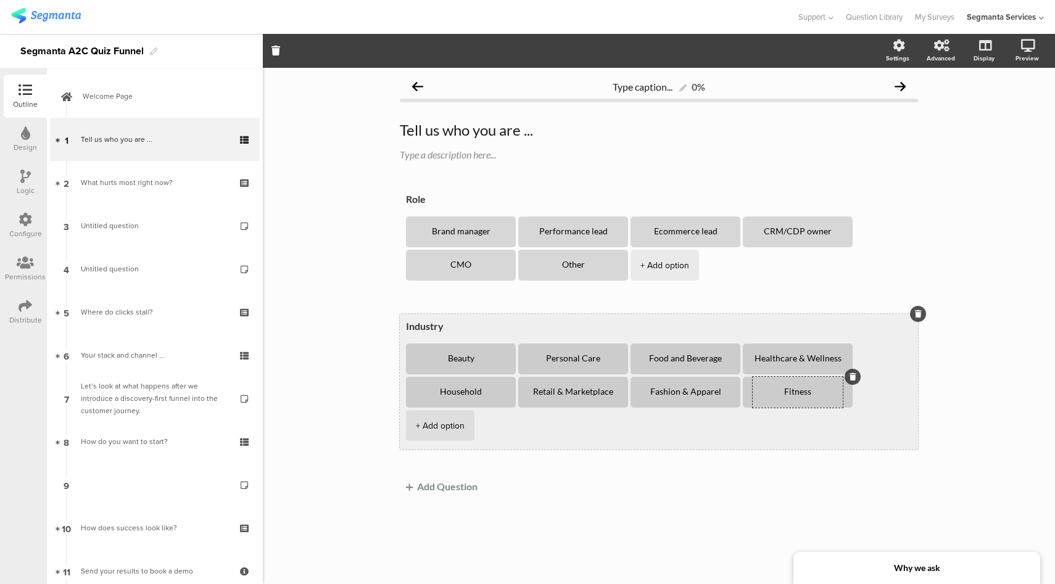
click at [465, 410] on div "+ Add option" at bounding box center [440, 425] width 49 height 31
click at [452, 428] on textarea at bounding box center [461, 425] width 90 height 9
click at [547, 420] on div "+ Add option" at bounding box center [552, 425] width 49 height 31
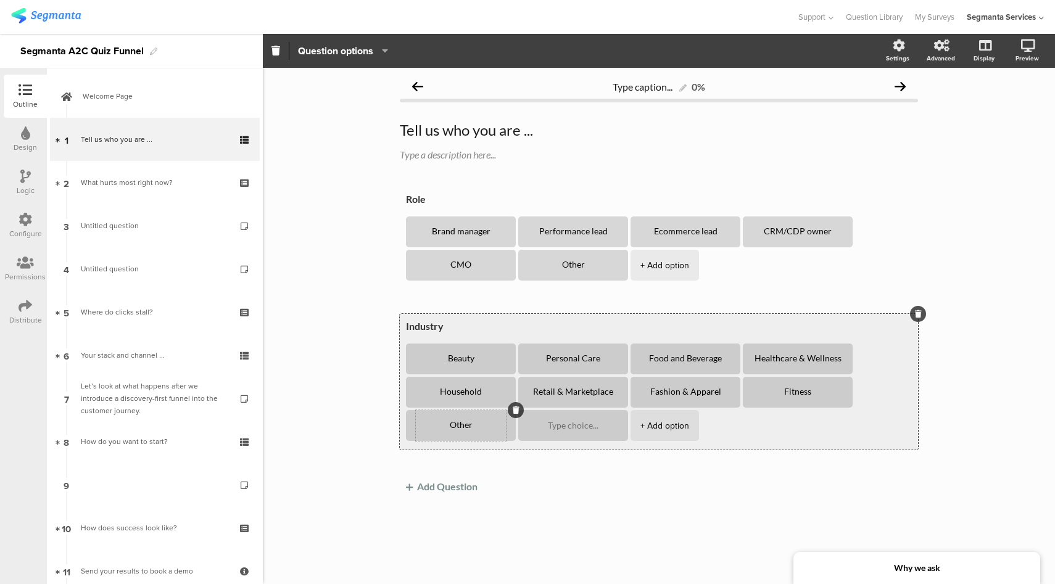
click at [460, 428] on textarea "Other" at bounding box center [461, 426] width 90 height 10
paste textarea "Baby & Parenting"
type textarea "Baby & Parenting"
click at [569, 424] on textarea at bounding box center [573, 425] width 90 height 9
paste textarea "Travel & Hospitality"
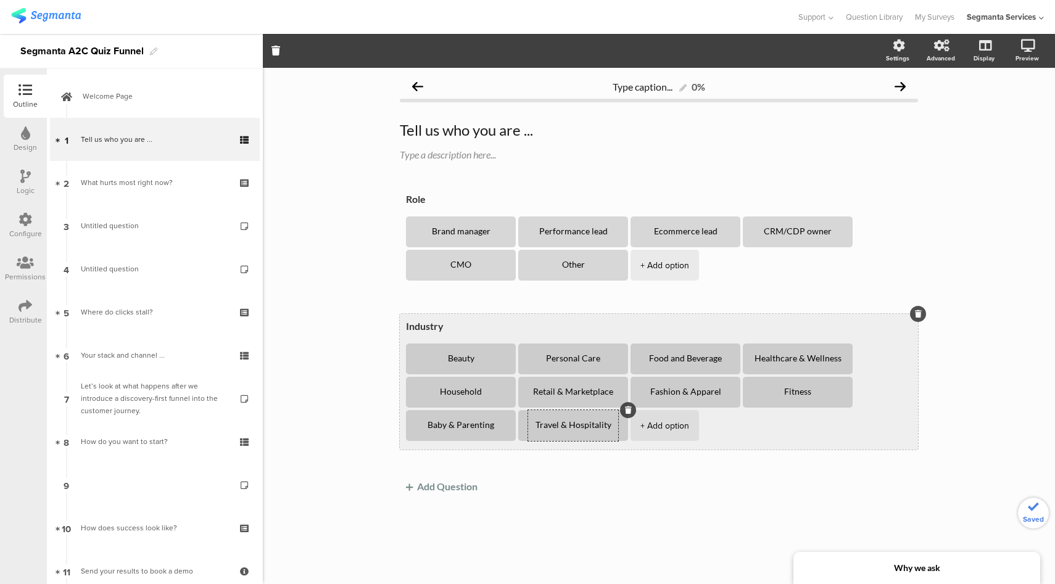
click at [664, 423] on div "+ Add option" at bounding box center [664, 425] width 49 height 31
type textarea "Travel & Hospitality"
click at [692, 429] on textarea at bounding box center [685, 425] width 90 height 9
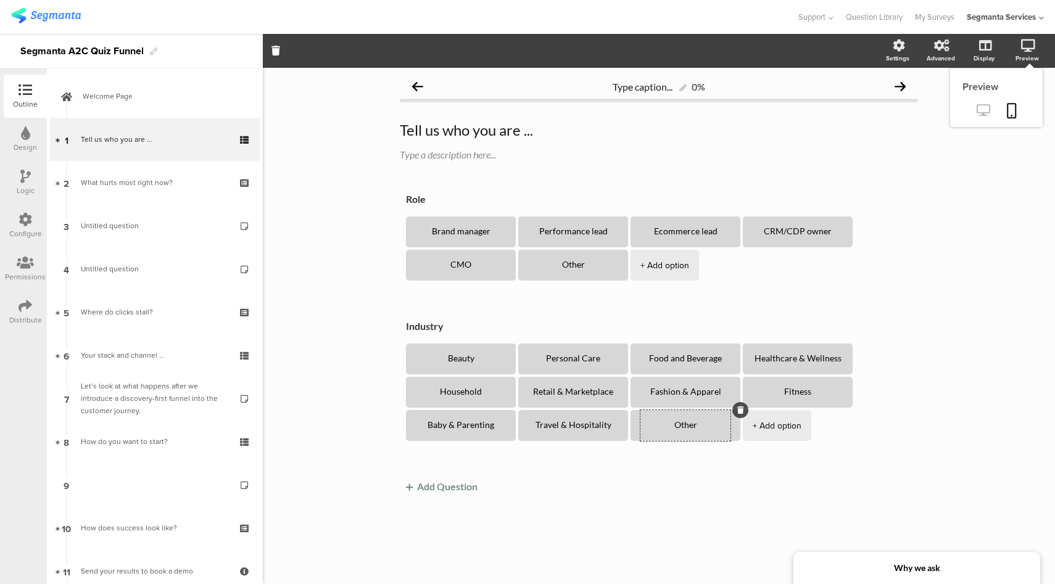
type textarea "Other"
click at [983, 109] on icon at bounding box center [983, 110] width 13 height 12
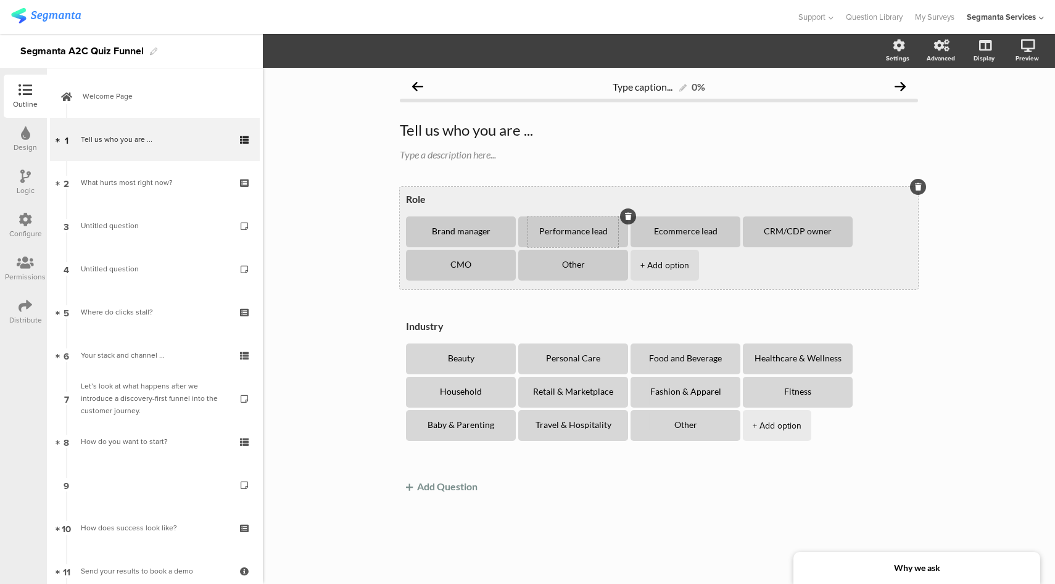
click at [571, 233] on textarea "Performance lead" at bounding box center [573, 232] width 90 height 10
paste textarea "Marketing L"
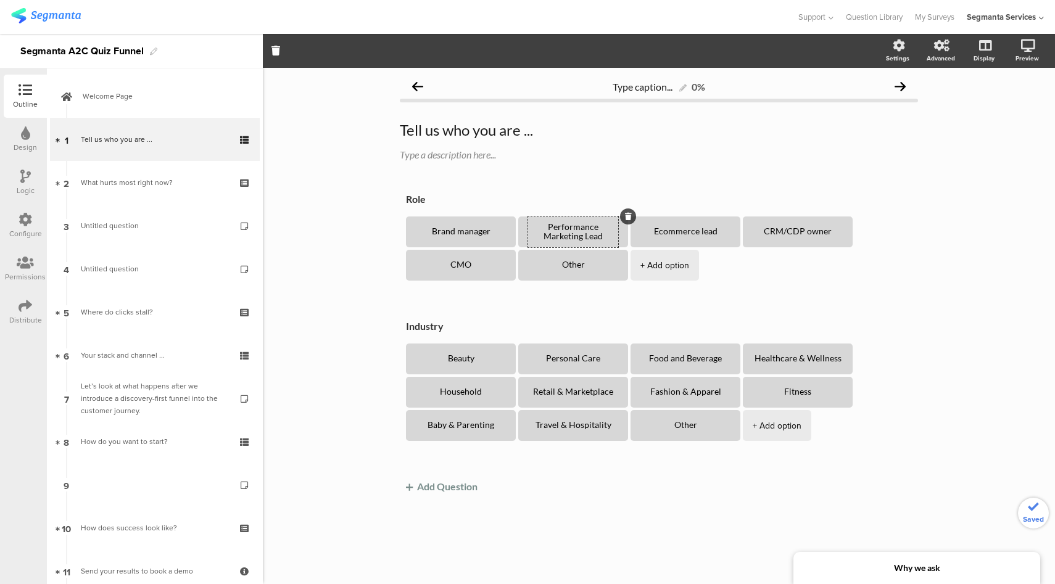
type textarea "Performance Marketing Lead"
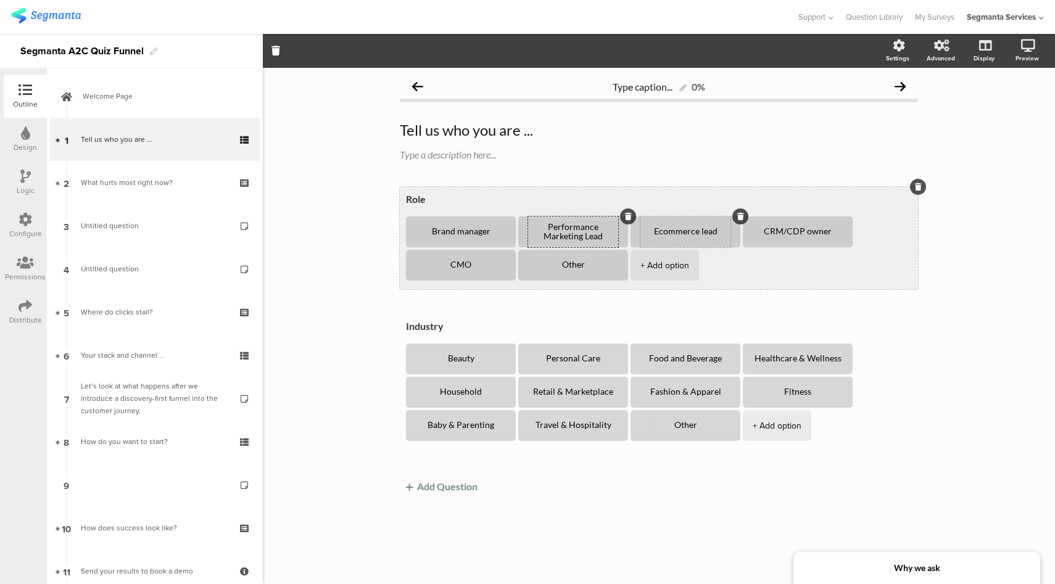
click at [680, 233] on textarea "Ecommerce lead" at bounding box center [685, 232] width 90 height 10
paste textarea "-commerce Lead / Manager"
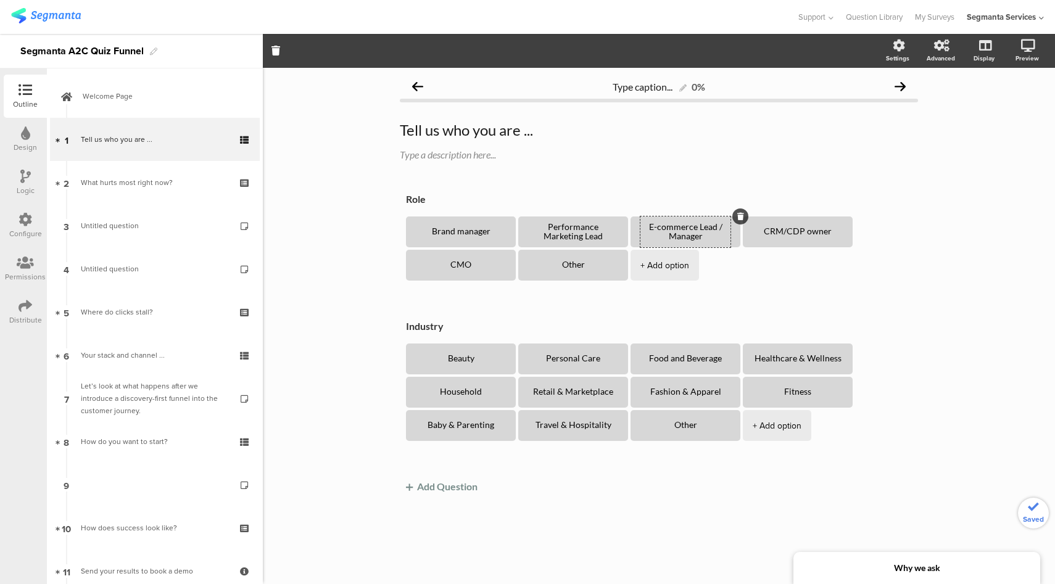
type textarea "E-commerce Lead / Manager"
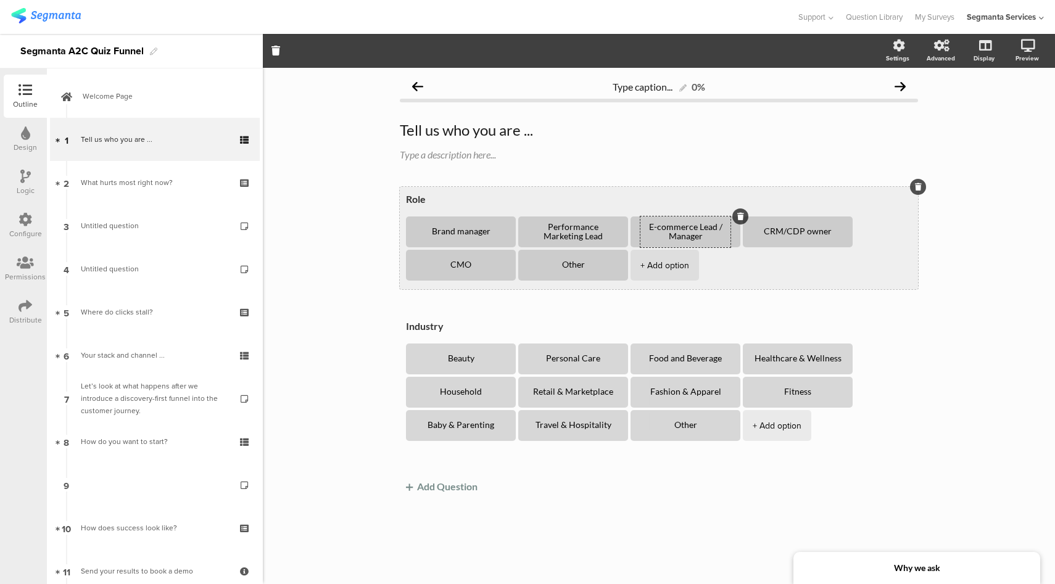
click at [671, 267] on div "+ Add option" at bounding box center [664, 265] width 49 height 31
click at [591, 269] on textarea "Other" at bounding box center [573, 265] width 90 height 10
click at [566, 265] on textarea "Other" at bounding box center [573, 265] width 90 height 10
paste textarea "Digital Marketing Manag"
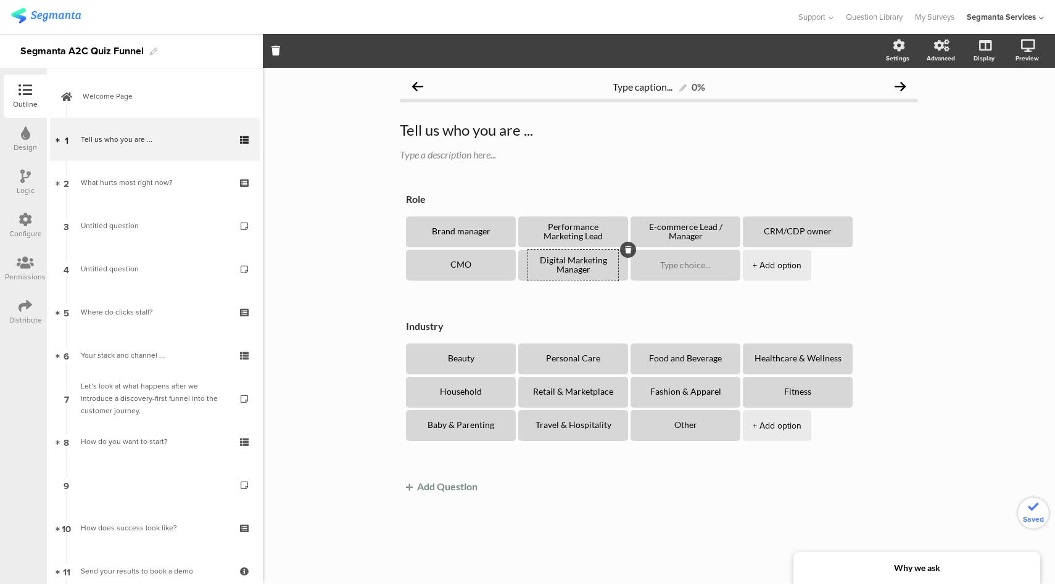
type textarea "Digital Marketing Manager"
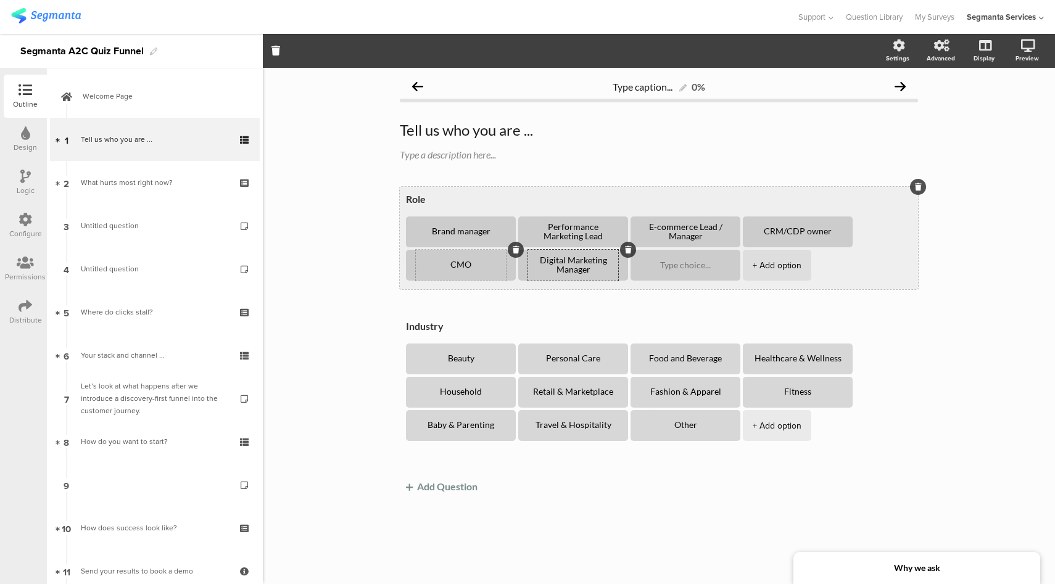
click at [460, 262] on textarea "CMO" at bounding box center [461, 265] width 90 height 10
paste textarea "hief Marketing Officer"
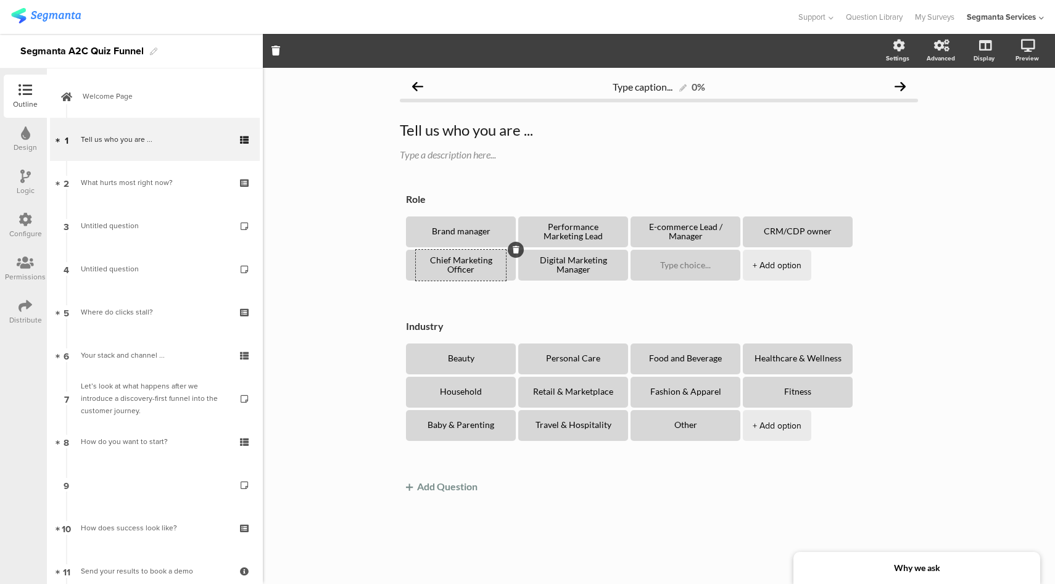
type textarea "Chief Marketing Officer"
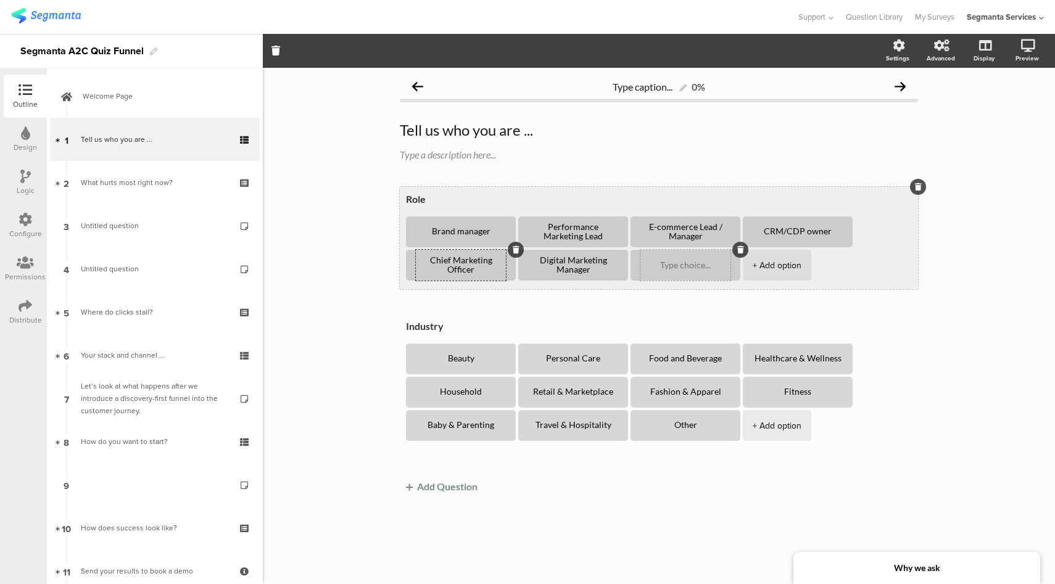
click at [669, 263] on textarea at bounding box center [685, 265] width 90 height 9
paste textarea "Media / Acquisition Lead"
click at [773, 278] on div "+ Add option" at bounding box center [777, 265] width 49 height 31
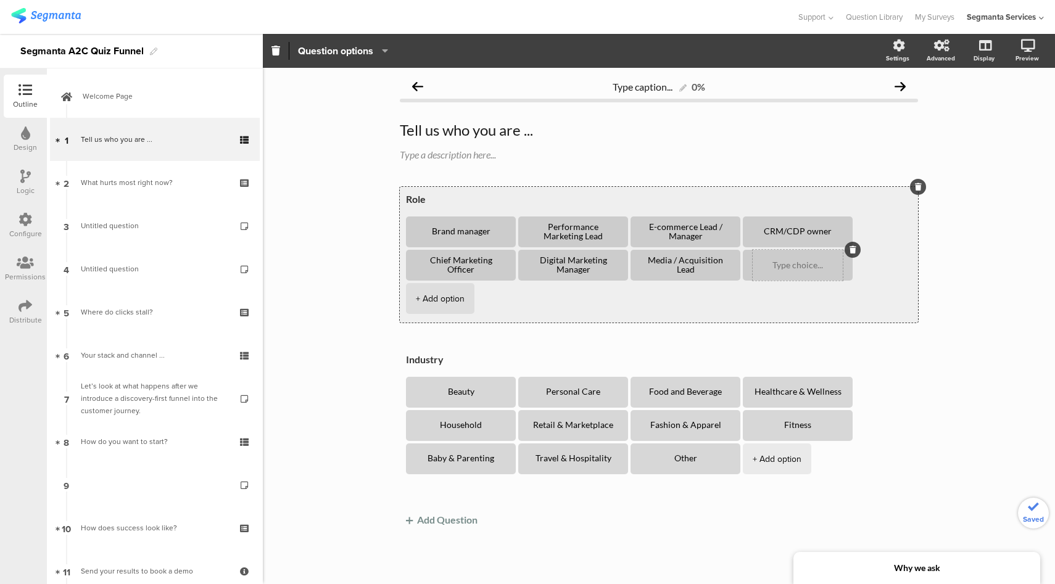
type textarea "Media / Acquisition Lead"
click at [775, 267] on textarea at bounding box center [798, 265] width 90 height 9
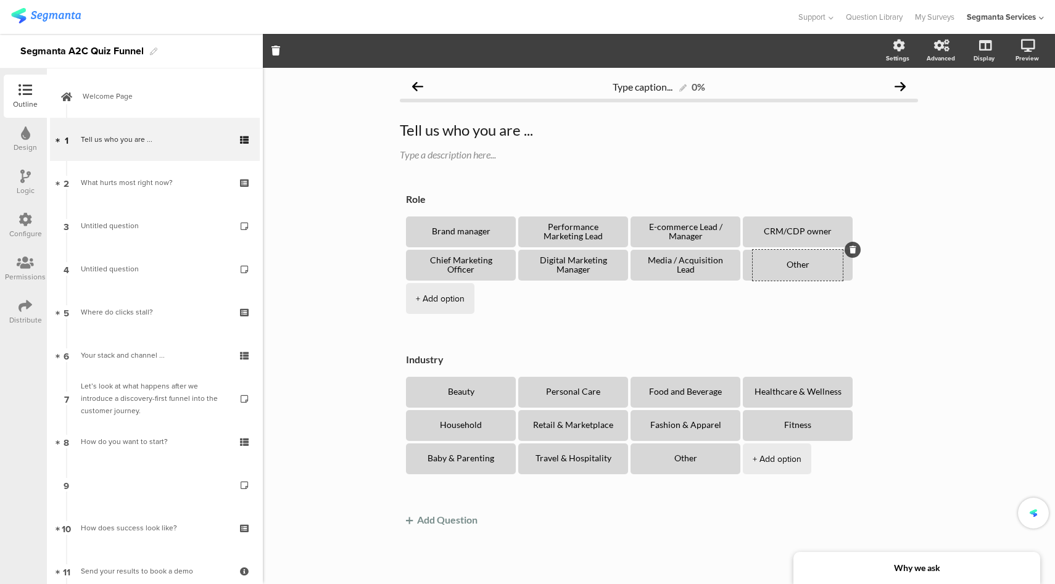
type textarea "Other"
click at [937, 348] on div "Type caption... 0% Tell us who you are ... Tell us who you are ... Type a descr…" at bounding box center [659, 326] width 792 height 516
click at [982, 112] on icon at bounding box center [983, 110] width 13 height 12
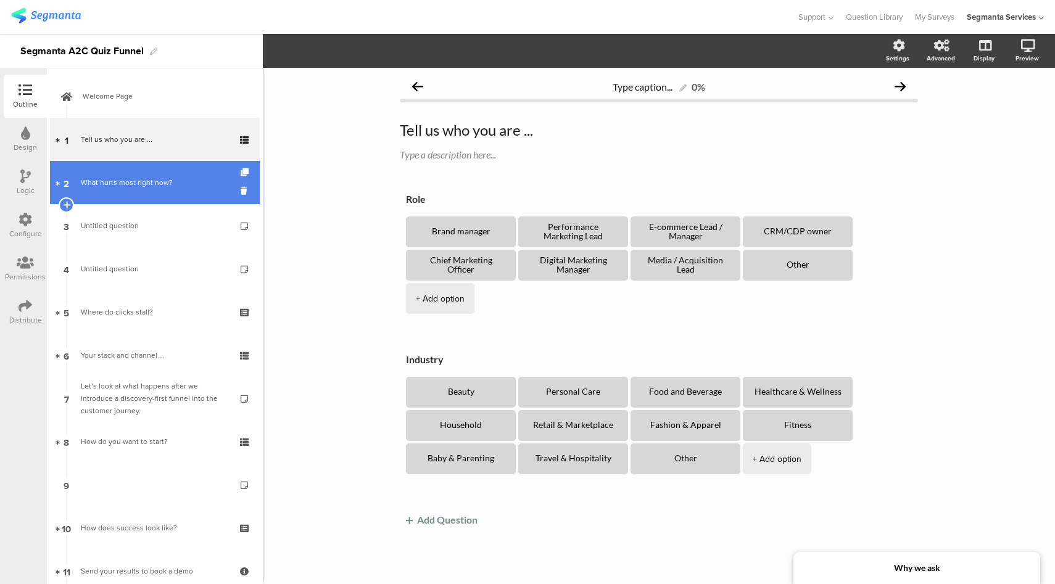
click at [135, 188] on div "What hurts most right now?" at bounding box center [154, 182] width 147 height 12
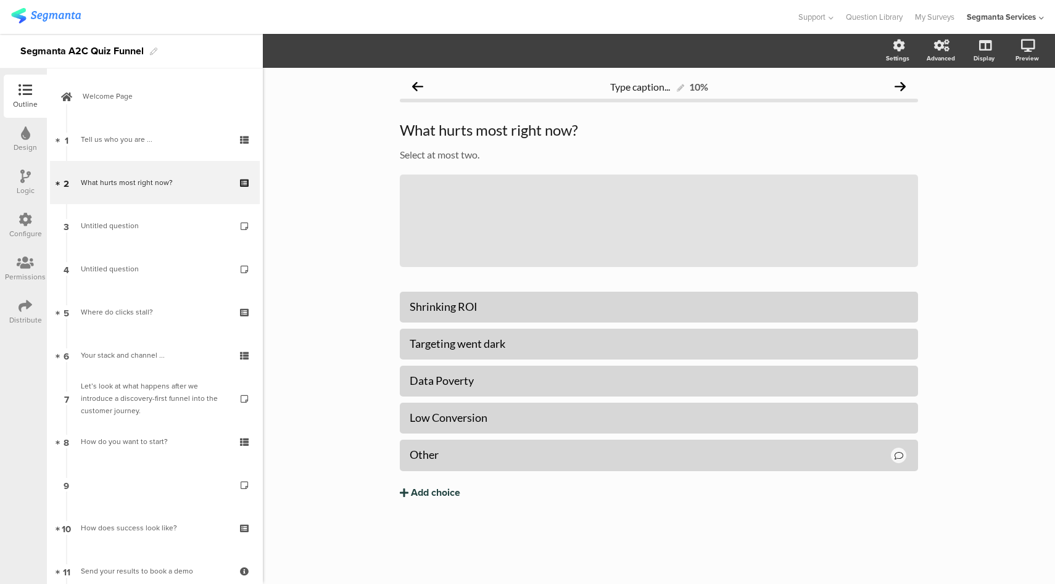
click at [442, 492] on div "Add choice" at bounding box center [435, 493] width 49 height 13
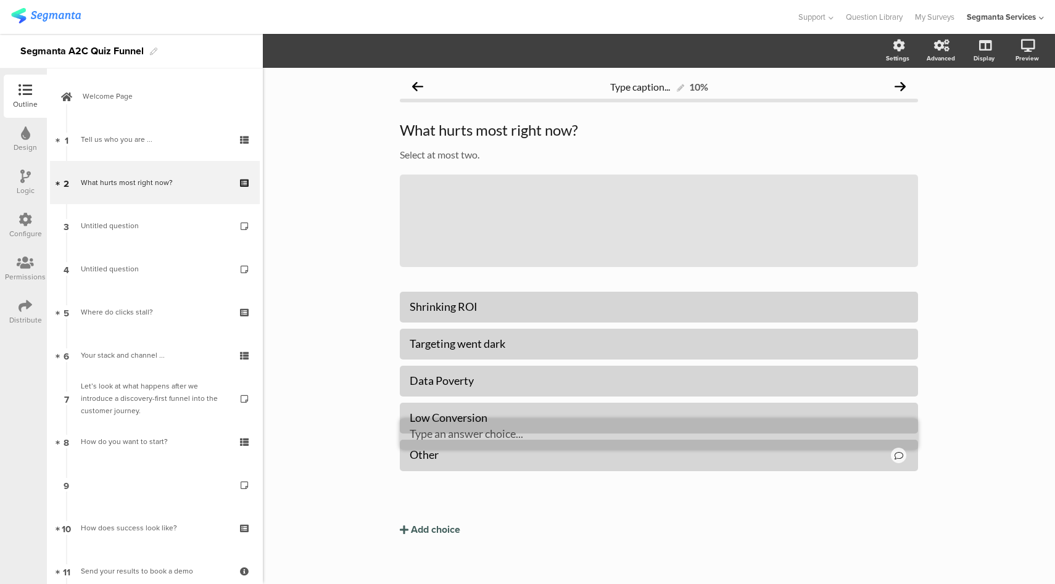
drag, startPoint x: 919, startPoint y: 479, endPoint x: 918, endPoint y: 420, distance: 58.6
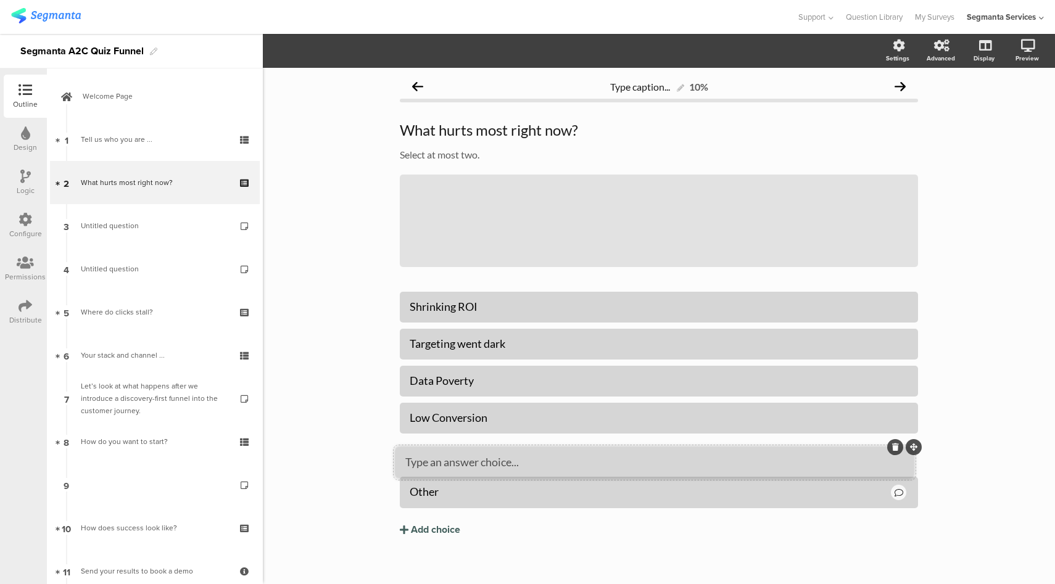
drag, startPoint x: 918, startPoint y: 477, endPoint x: 915, endPoint y: 440, distance: 37.8
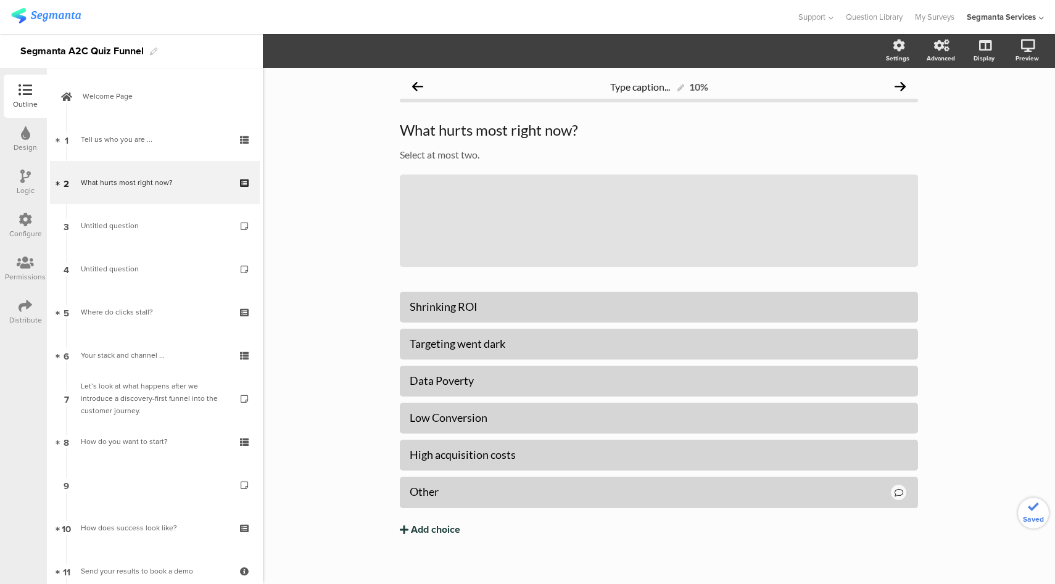
click at [437, 528] on div "Add choice" at bounding box center [435, 530] width 49 height 13
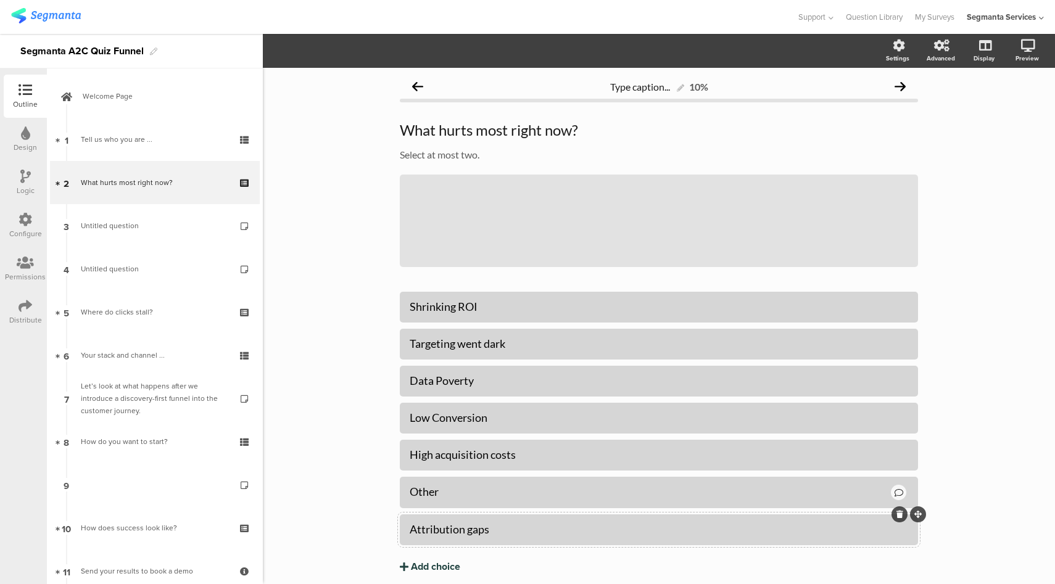
click at [440, 568] on div "Add choice" at bounding box center [435, 567] width 49 height 13
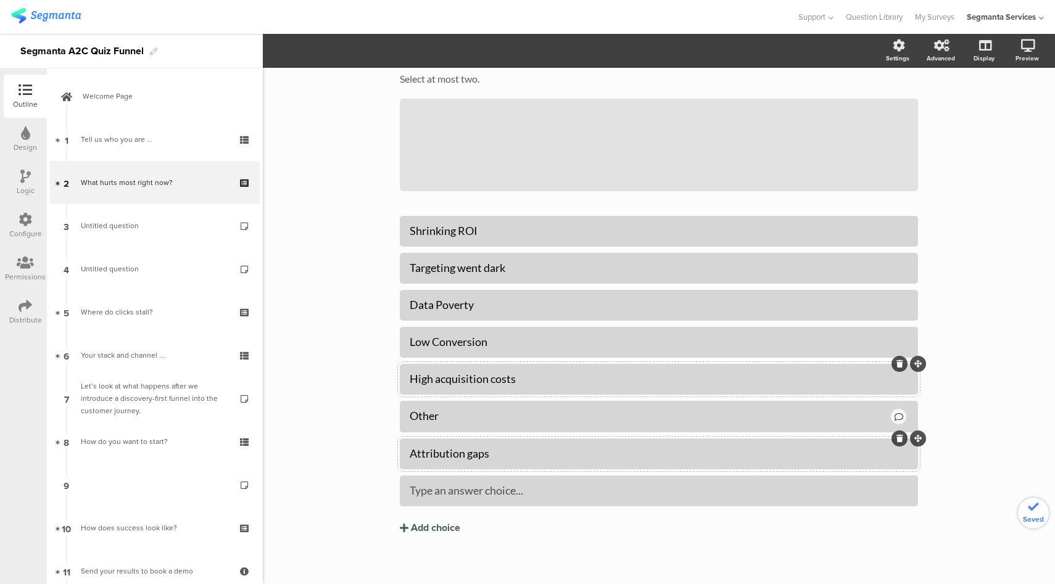
scroll to position [85, 0]
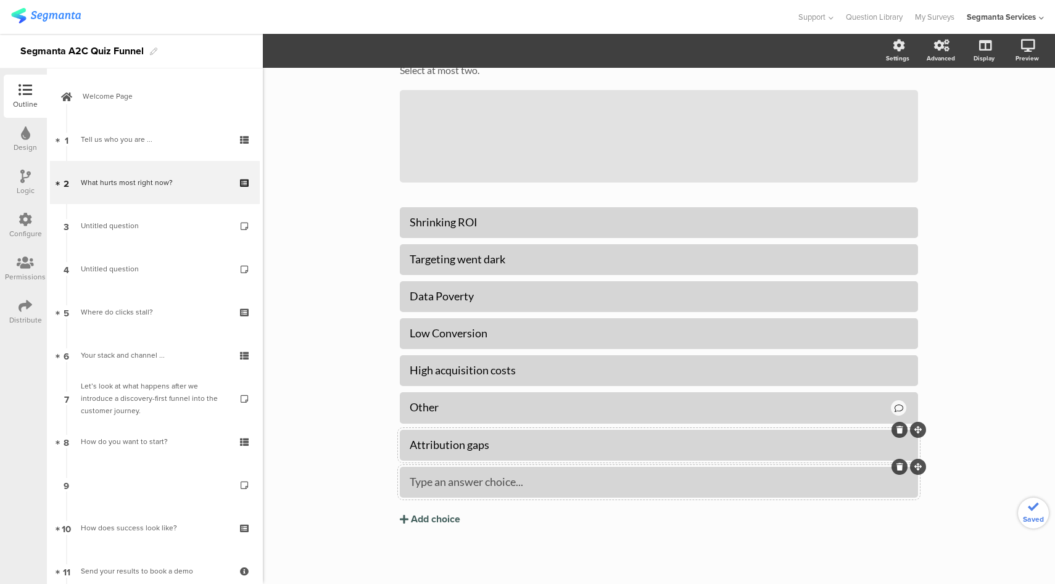
click at [625, 481] on div "Type an answer choice..." at bounding box center [659, 482] width 498 height 14
click at [641, 525] on button "Add choice" at bounding box center [659, 519] width 518 height 31
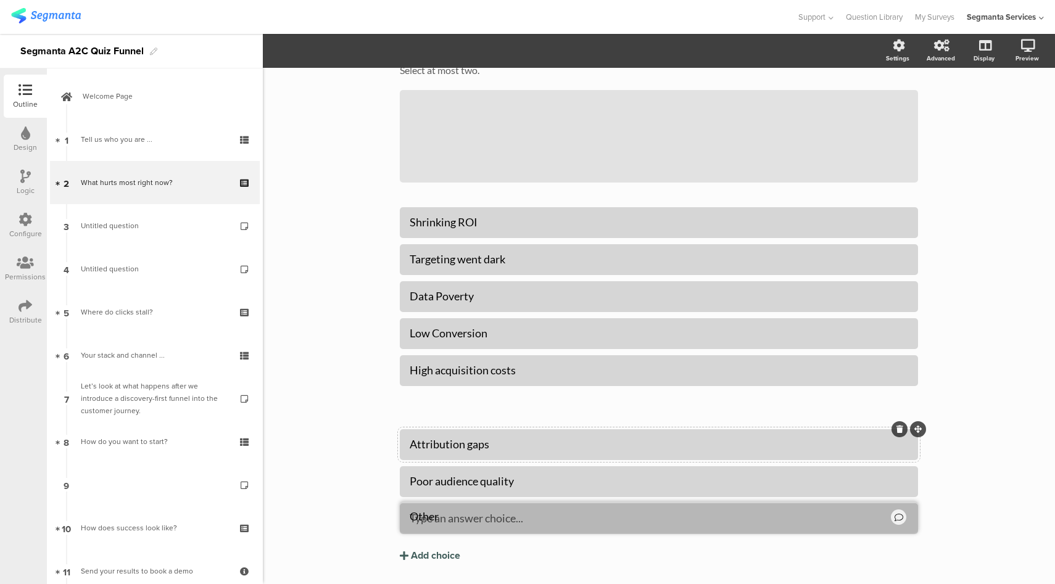
drag, startPoint x: 919, startPoint y: 394, endPoint x: 919, endPoint y: 503, distance: 109.2
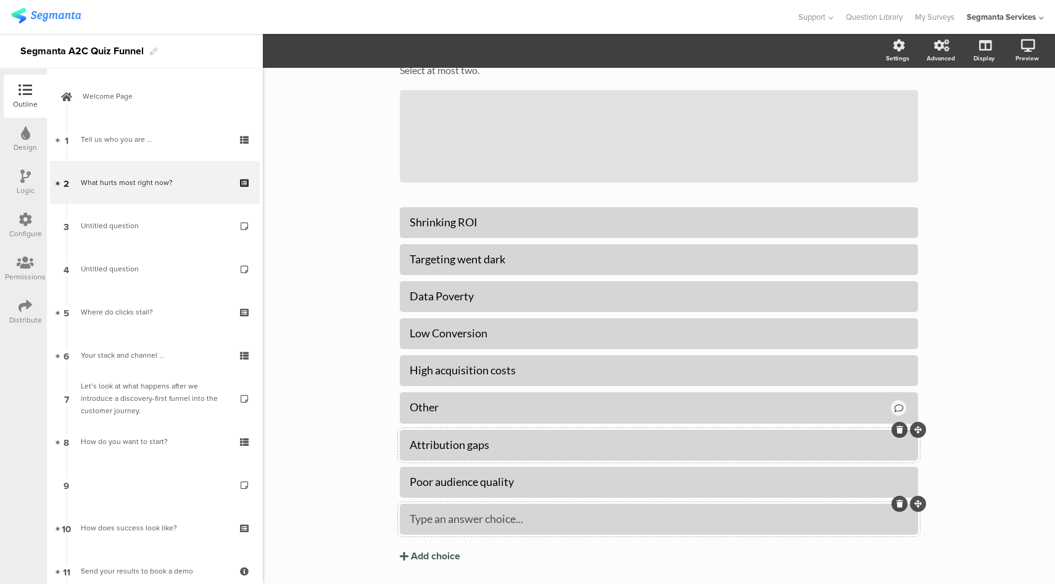
click at [896, 505] on icon at bounding box center [899, 503] width 7 height 7
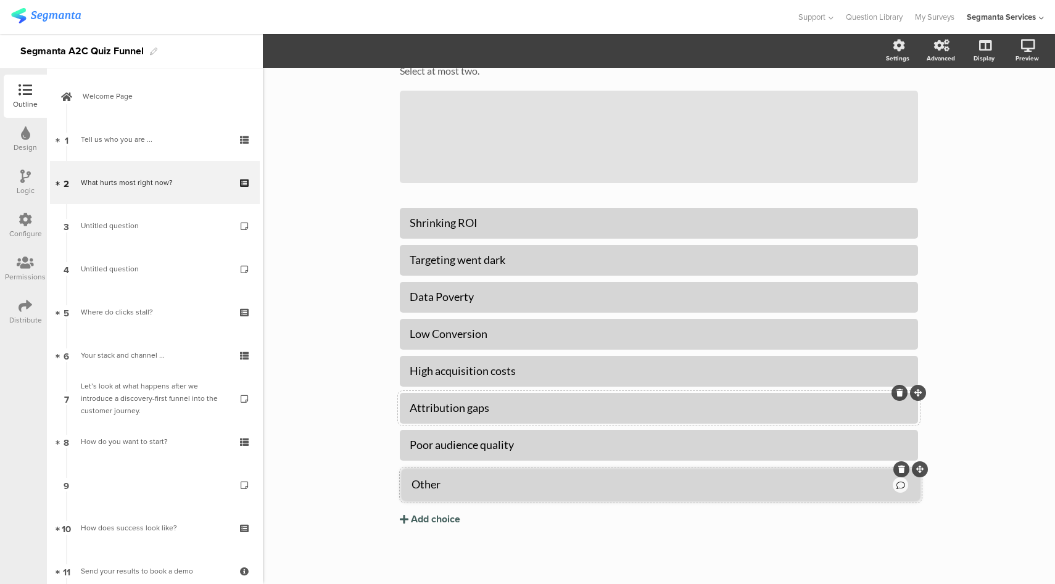
drag, startPoint x: 917, startPoint y: 393, endPoint x: 919, endPoint y: 470, distance: 77.1
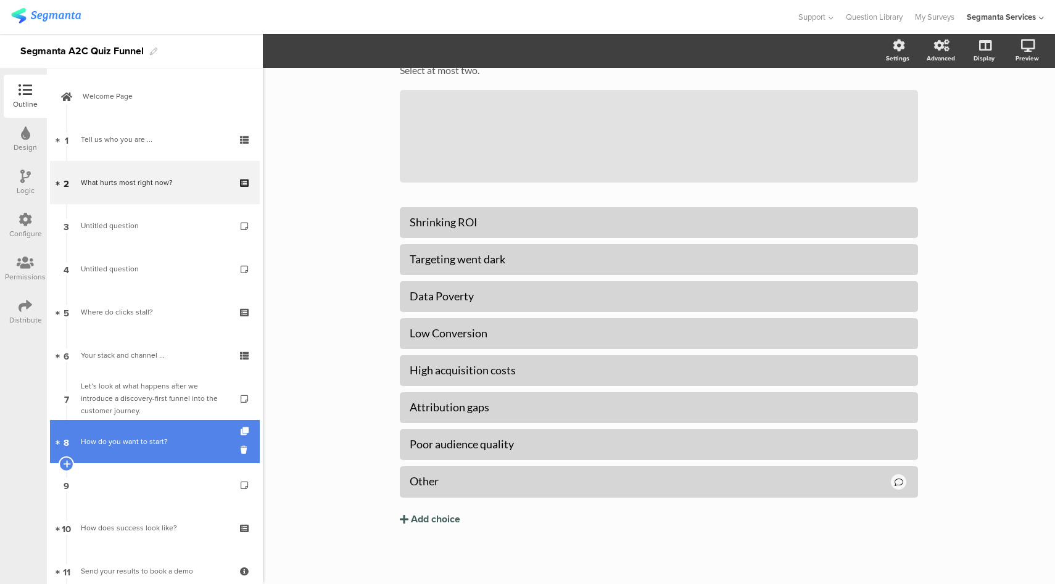
click at [141, 440] on div "How do you want to start?" at bounding box center [154, 442] width 147 height 12
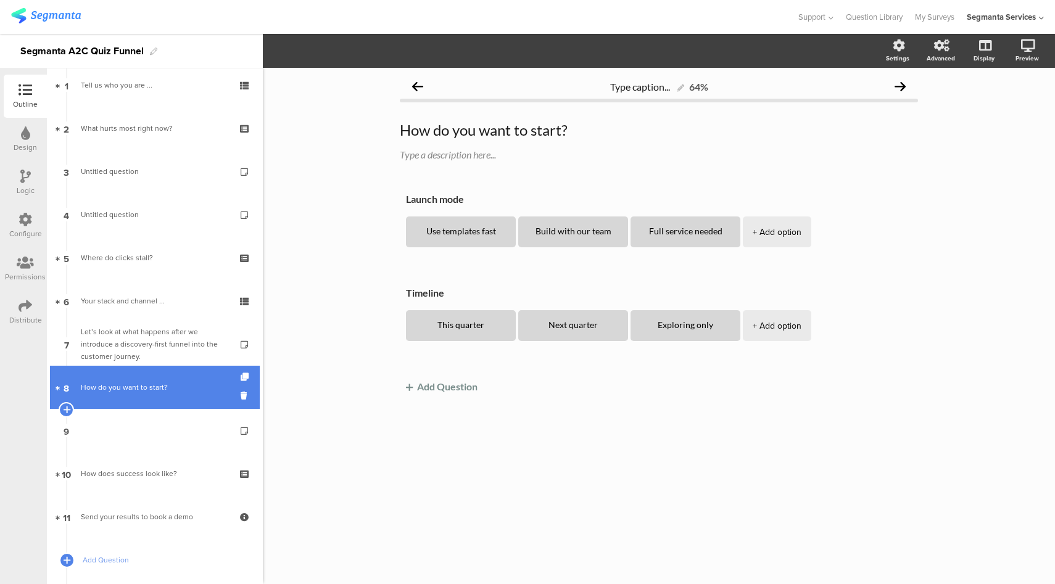
scroll to position [123, 0]
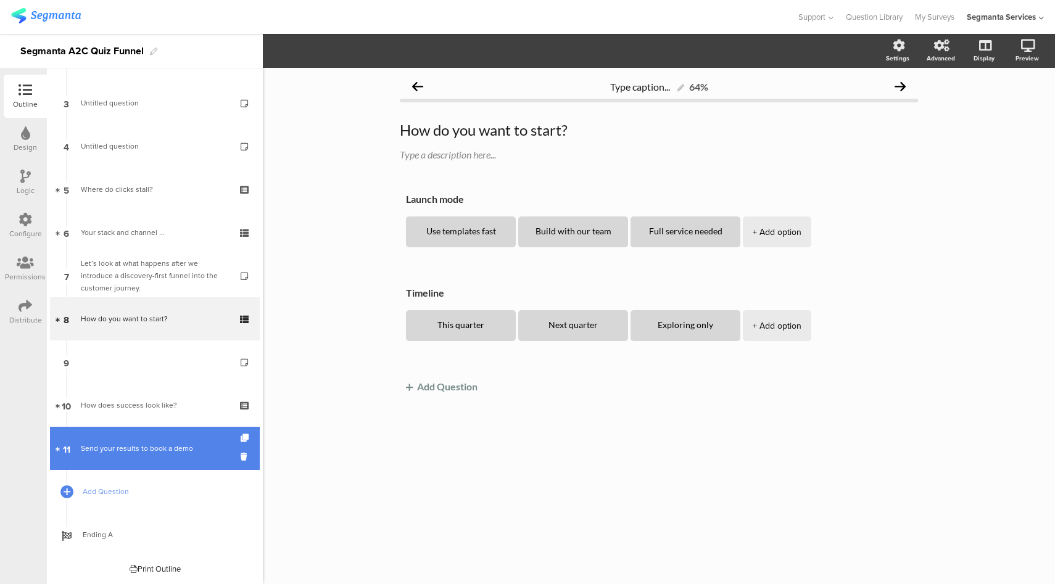
click at [126, 445] on div "Send your results to book a demo" at bounding box center [154, 448] width 147 height 12
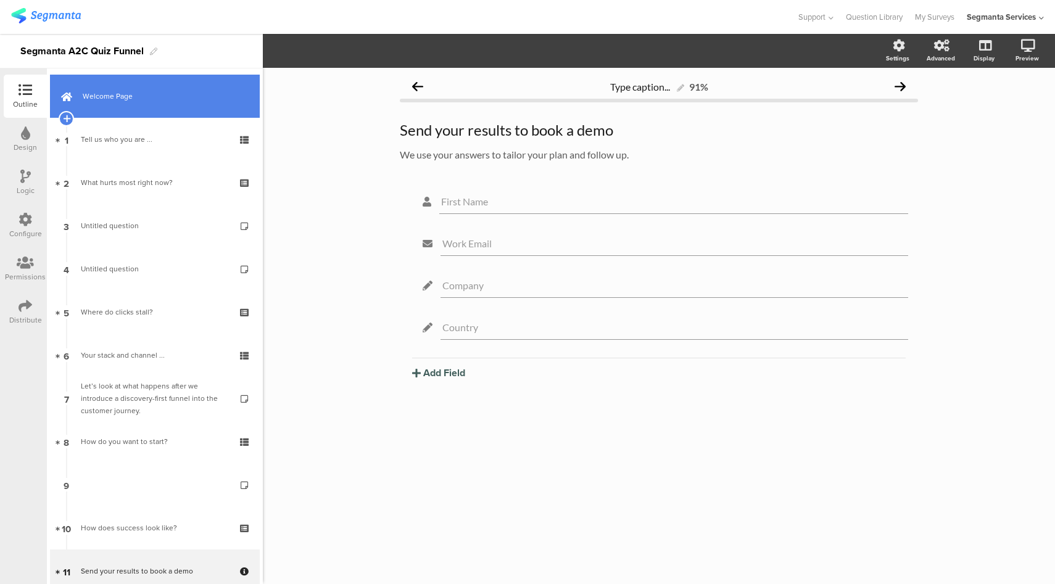
click at [160, 83] on link "Welcome Page" at bounding box center [155, 96] width 210 height 43
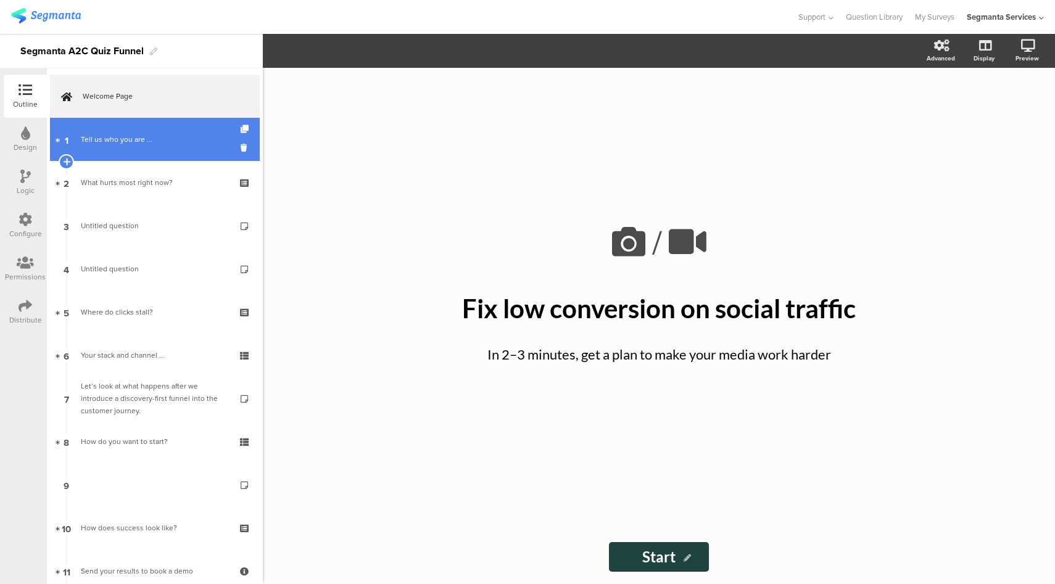
click at [187, 130] on link "1 Tell us who you are ..." at bounding box center [155, 139] width 210 height 43
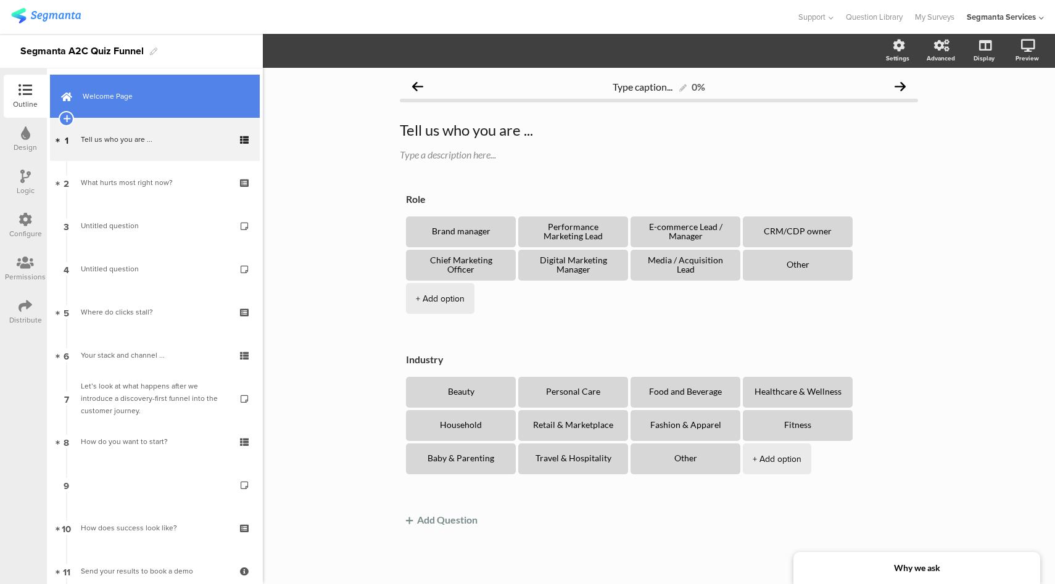
click at [188, 81] on link "Welcome Page" at bounding box center [155, 96] width 210 height 43
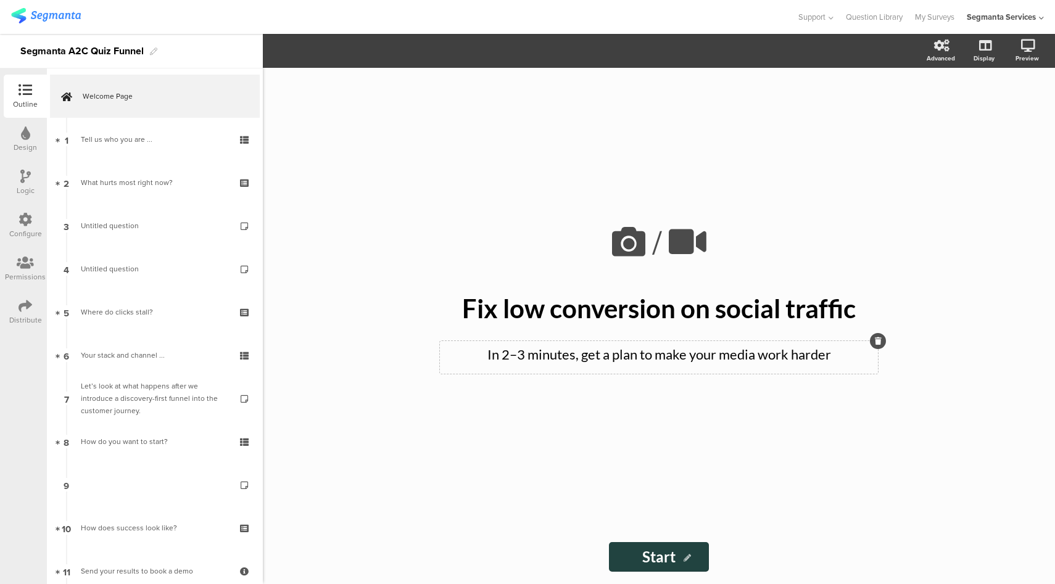
click at [695, 360] on div "In 2–3 minutes, get a plan to make your media work harder In 2–3 minutes, get a…" at bounding box center [659, 357] width 438 height 33
click at [695, 360] on p "In 2–3 minutes, get a plan to make your media work harder" at bounding box center [659, 354] width 432 height 20
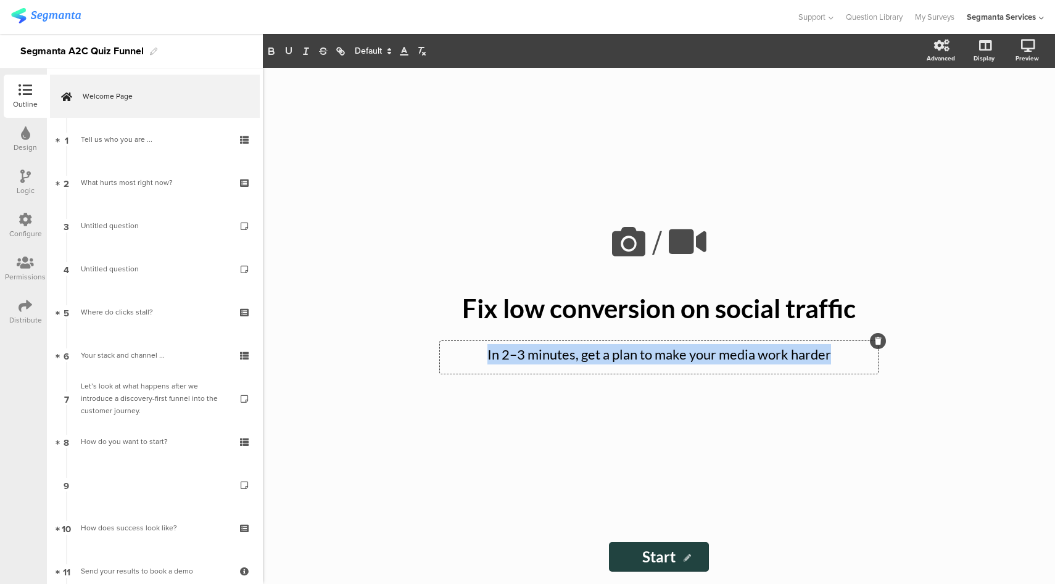
click at [695, 360] on p "In 2–3 minutes, get a plan to make your media work harder" at bounding box center [659, 354] width 432 height 20
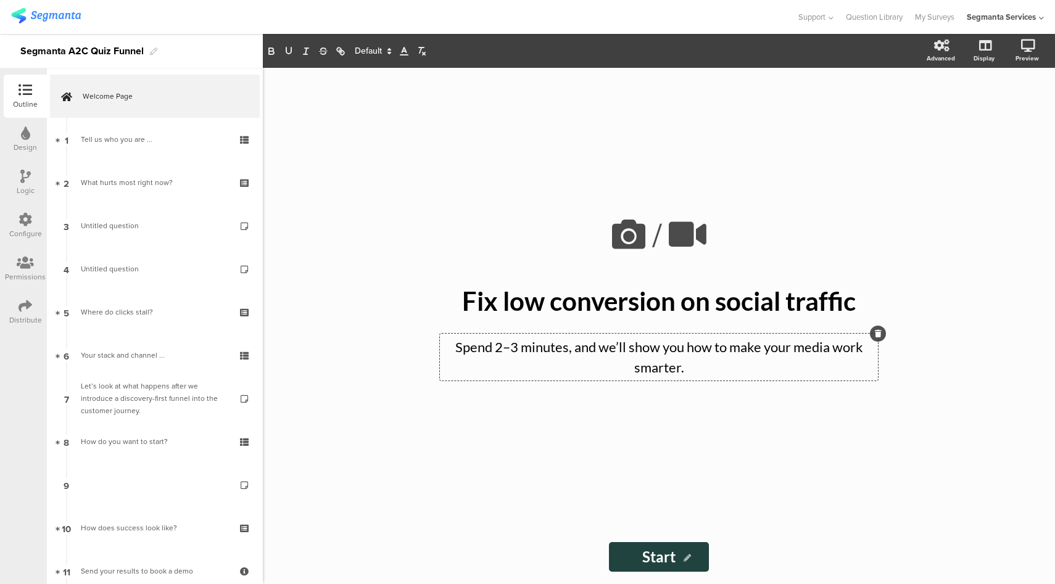
click at [664, 563] on input "Start" at bounding box center [659, 557] width 100 height 30
click at [664, 562] on input "Start" at bounding box center [659, 557] width 100 height 30
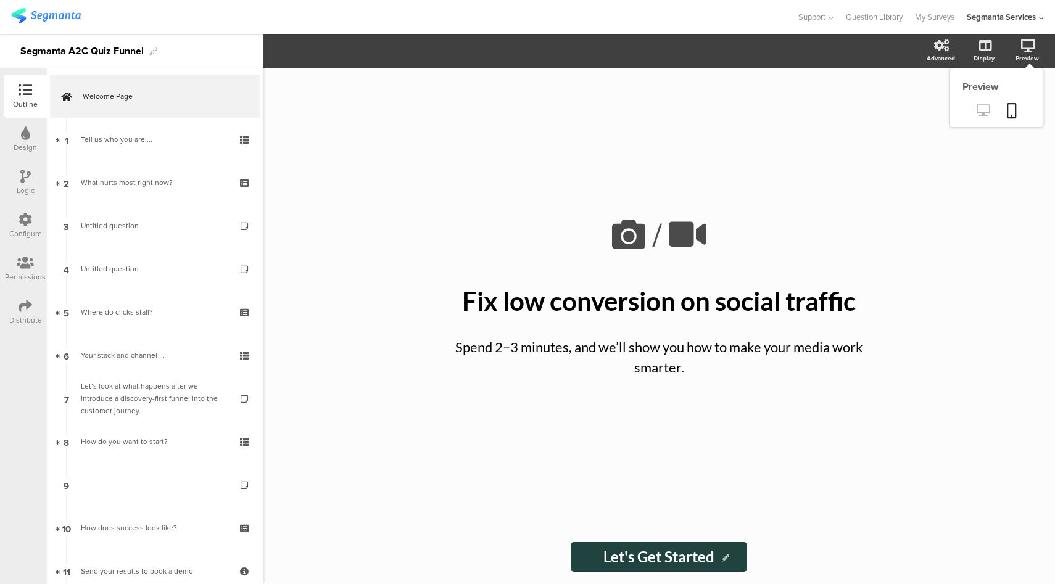
type input "Let's Get Started"
click at [984, 110] on icon at bounding box center [983, 110] width 13 height 12
click at [556, 300] on div "Fix low conversion on social traffic Fix low conversion on social traffic" at bounding box center [659, 301] width 463 height 37
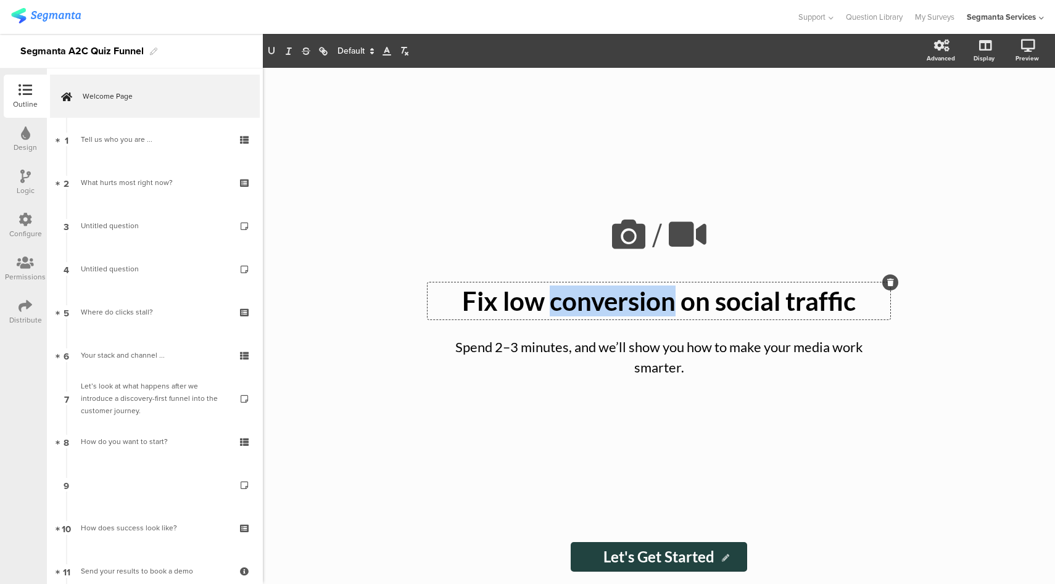
click at [556, 300] on p "Fix low conversion on social traffic" at bounding box center [659, 301] width 457 height 31
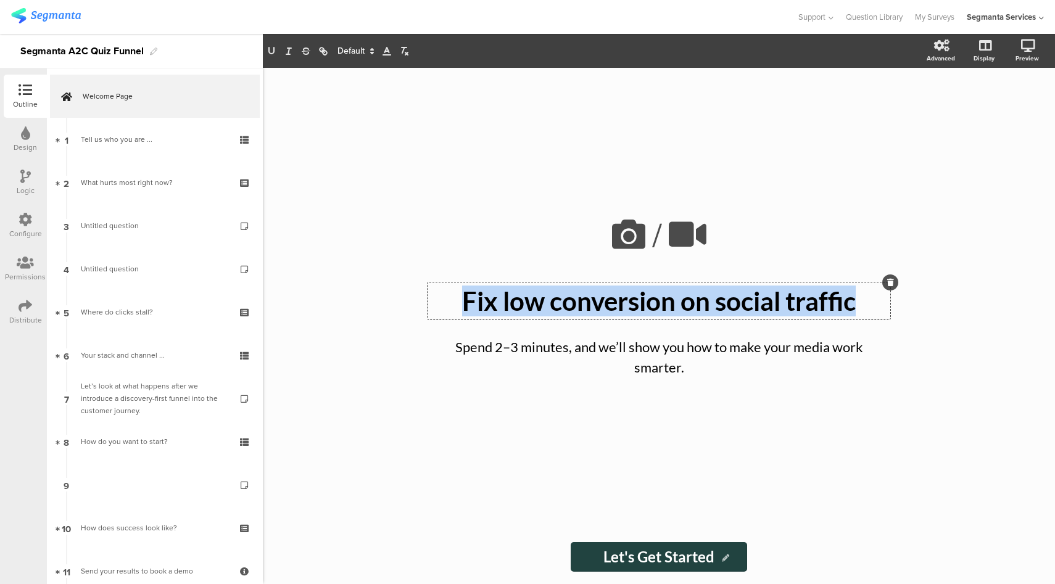
click at [556, 300] on p "Fix low conversion on social traffic" at bounding box center [659, 301] width 457 height 31
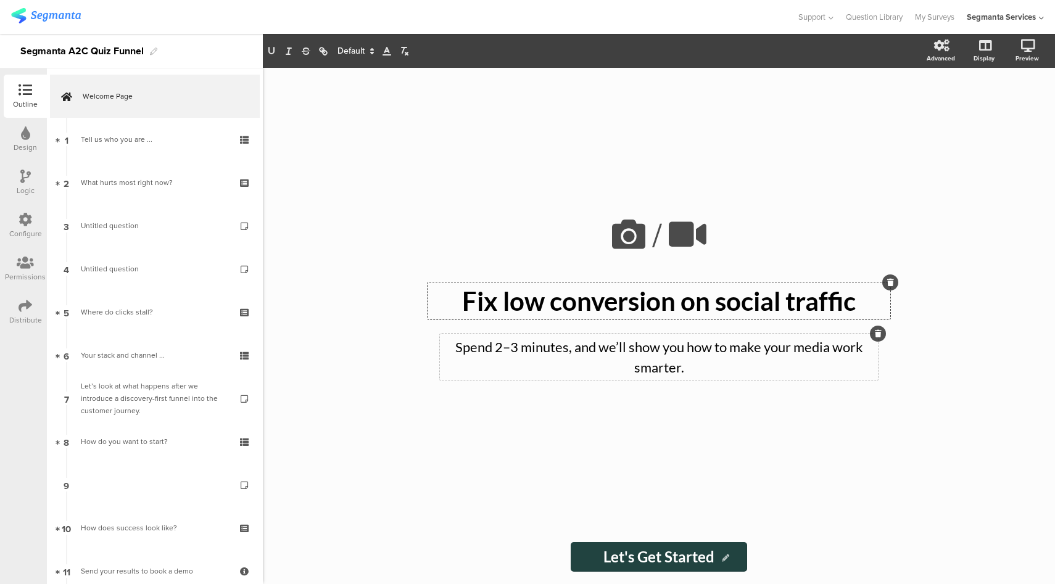
click at [580, 365] on div "Spend 2–3 minutes, and we’ll show you how to make your media work smarter. Spen…" at bounding box center [659, 357] width 438 height 47
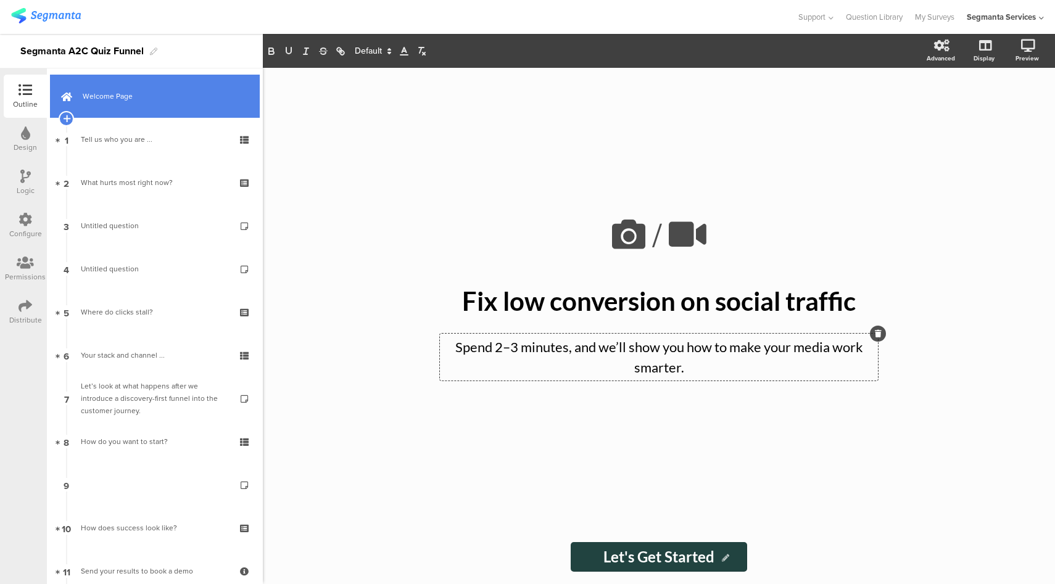
click at [147, 96] on span "Welcome Page" at bounding box center [162, 96] width 158 height 12
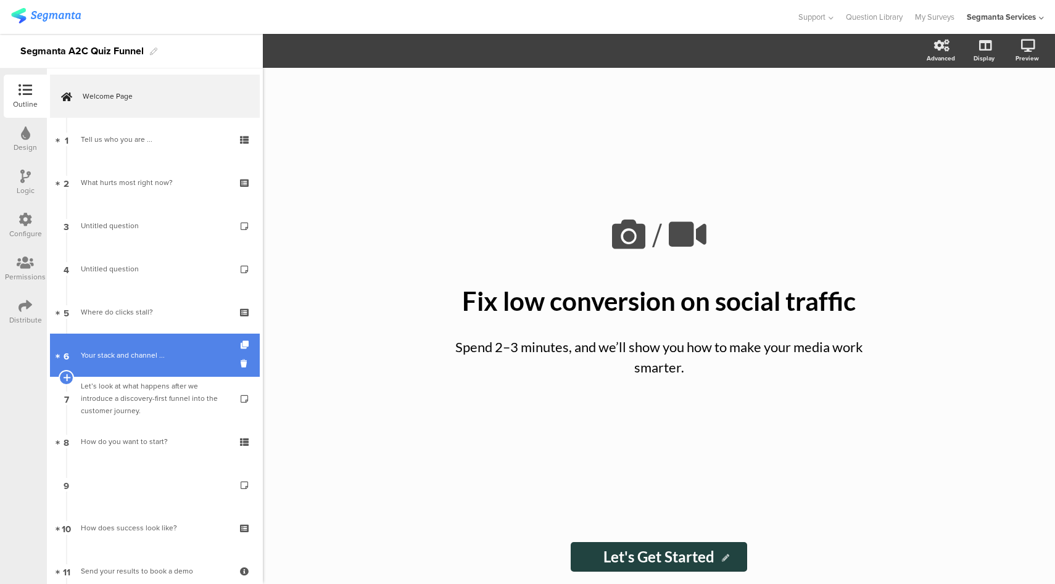
scroll to position [123, 0]
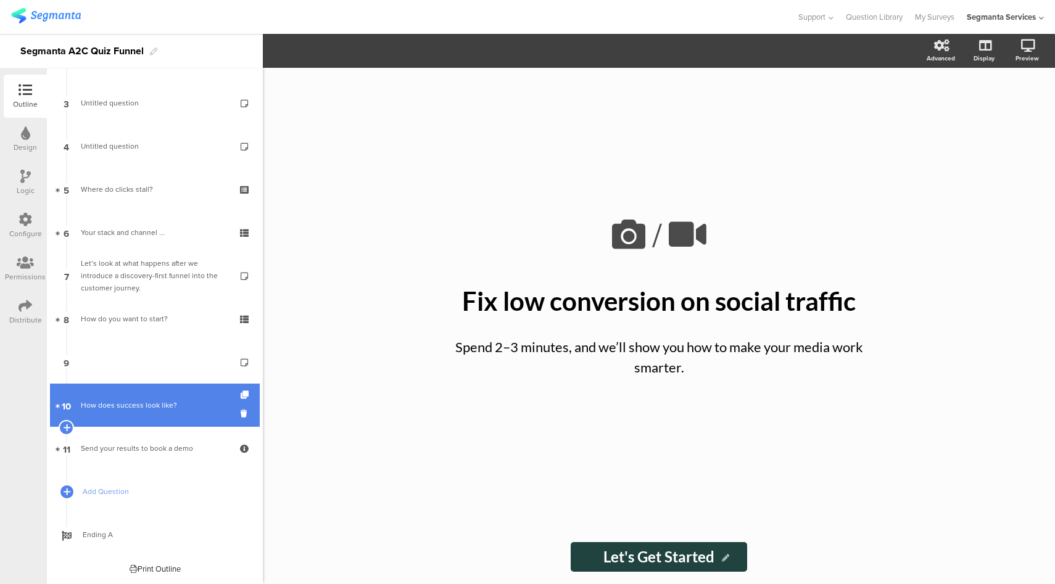
click at [100, 410] on div "How does success look like?" at bounding box center [154, 405] width 147 height 12
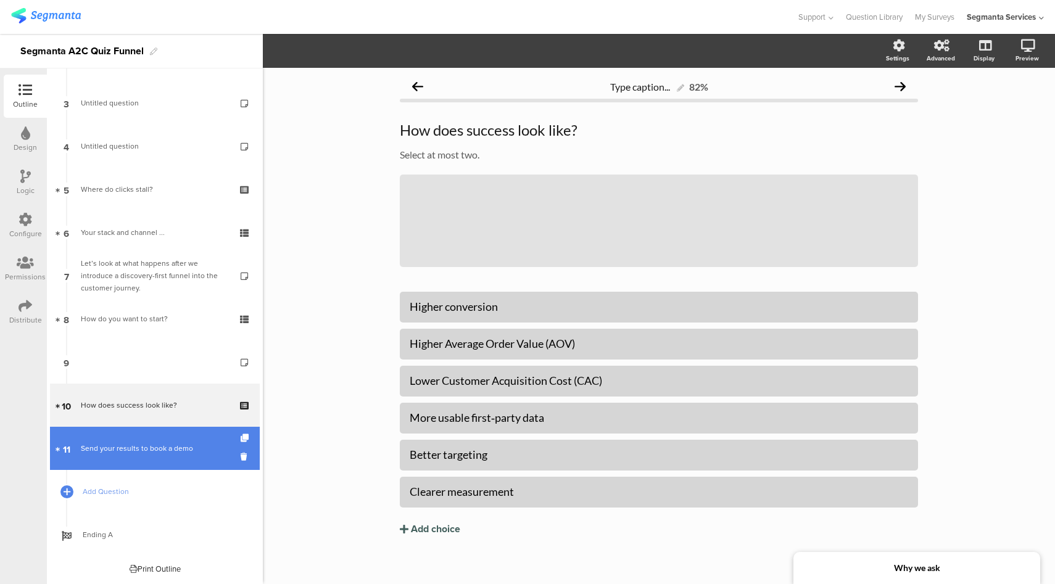
click at [112, 444] on div "Send your results to book a demo" at bounding box center [154, 448] width 147 height 12
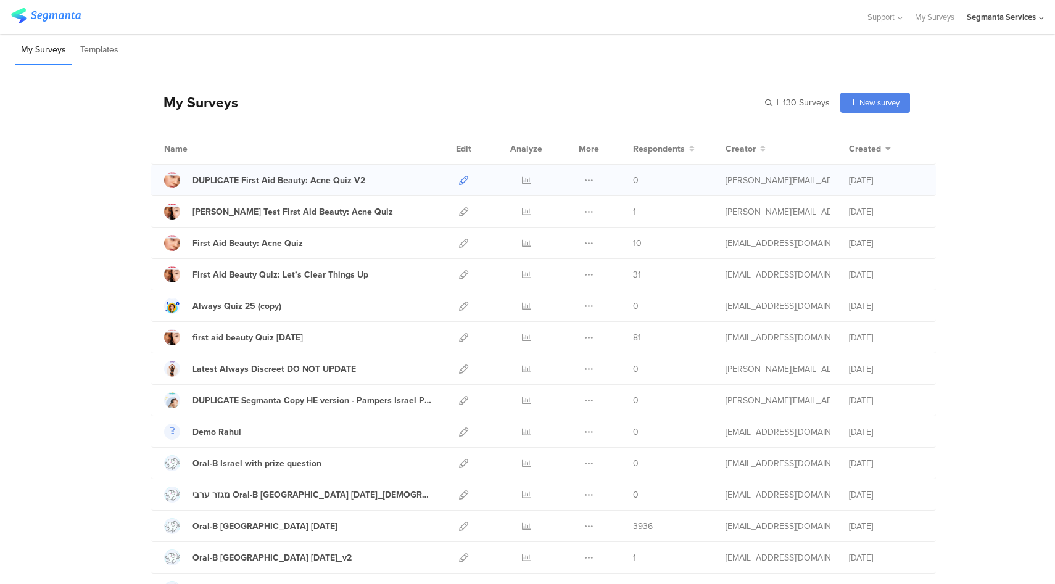
click at [464, 183] on icon at bounding box center [463, 180] width 9 height 9
click at [464, 180] on icon at bounding box center [463, 180] width 9 height 9
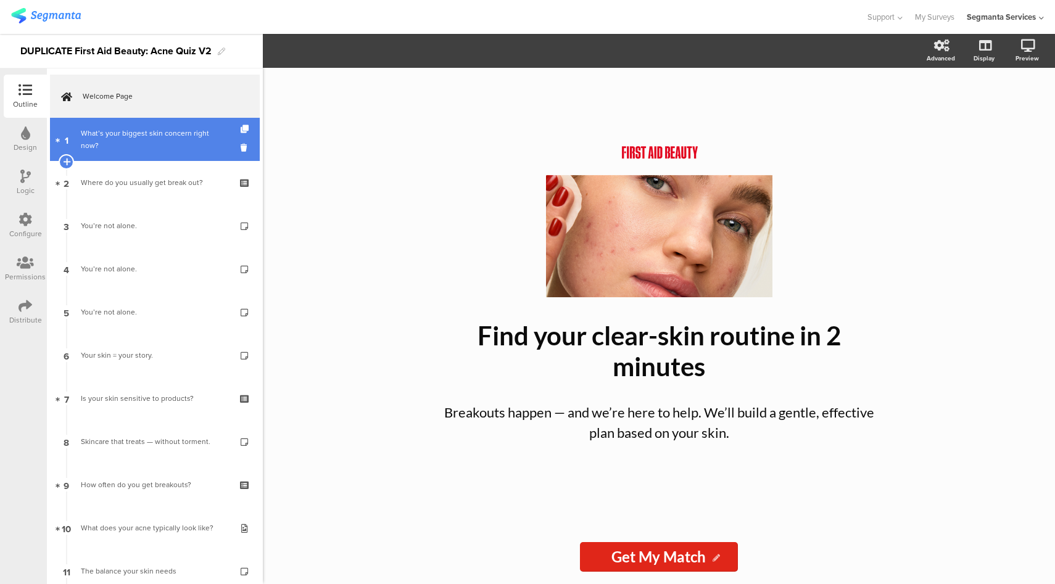
click at [146, 146] on link "1 What’s your biggest skin concern right now?" at bounding box center [155, 139] width 210 height 43
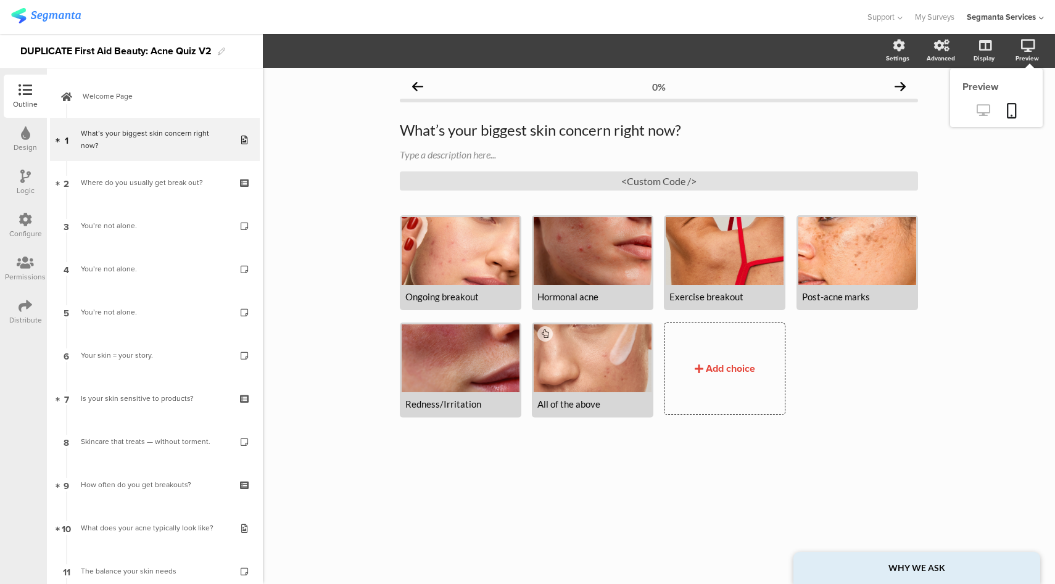
click at [980, 111] on icon at bounding box center [983, 110] width 13 height 12
click at [653, 79] on div "0%" at bounding box center [659, 86] width 518 height 25
click at [618, 83] on div "0%" at bounding box center [659, 86] width 518 height 25
click at [292, 50] on span "Layout" at bounding box center [286, 51] width 30 height 14
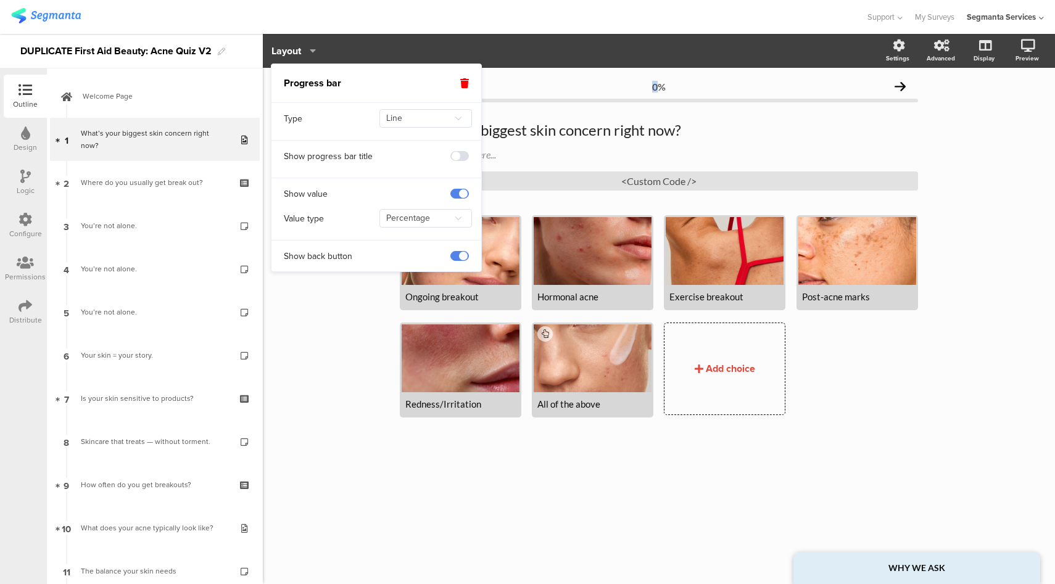
click at [463, 155] on span at bounding box center [459, 156] width 19 height 10
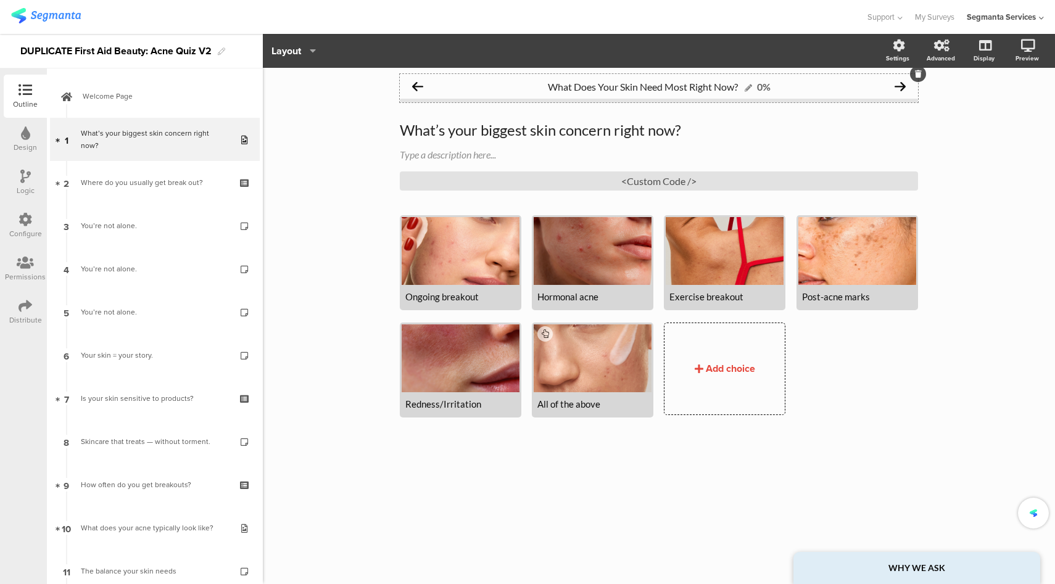
click at [676, 85] on span "What Does Your Skin Need Most Right Now?" at bounding box center [643, 87] width 190 height 12
click at [1011, 113] on icon at bounding box center [1012, 110] width 10 height 15
click at [643, 86] on span "First Aid Beauty" at bounding box center [642, 87] width 68 height 12
click at [307, 45] on span "Layout" at bounding box center [293, 51] width 44 height 14
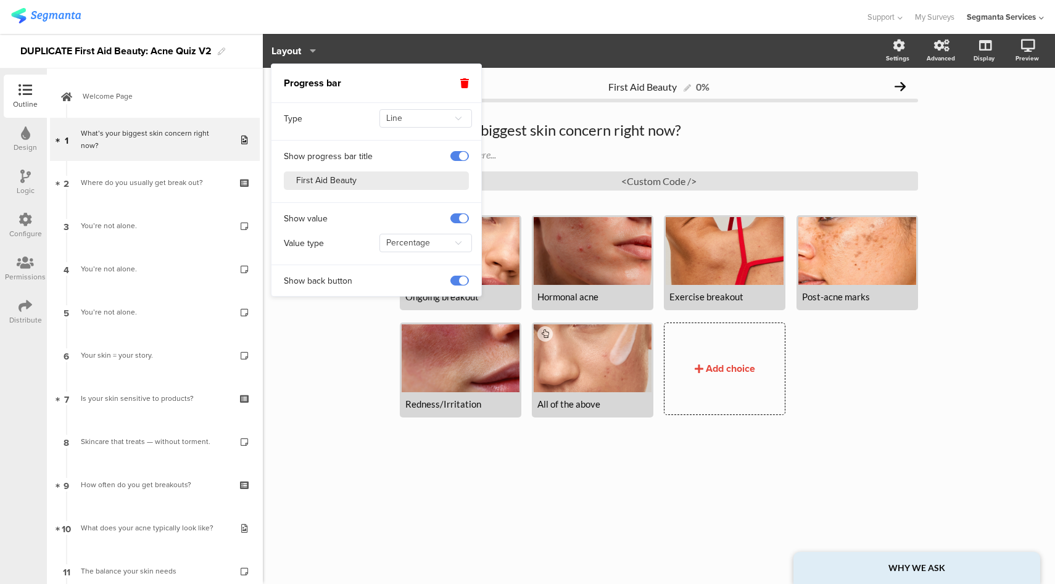
click at [461, 156] on span at bounding box center [459, 156] width 19 height 10
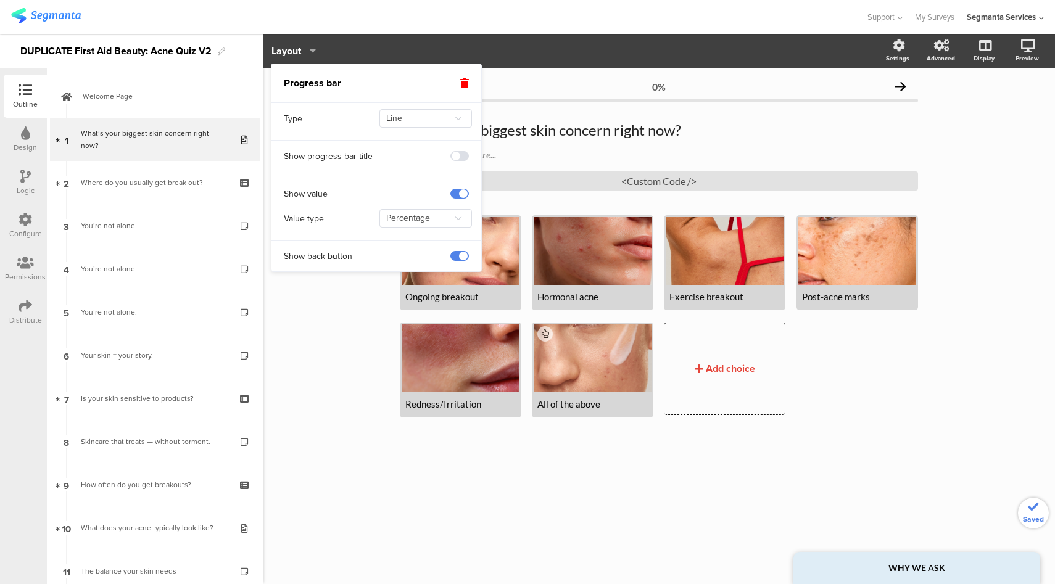
click at [564, 18] on div at bounding box center [432, 17] width 843 height 20
